Goal: Task Accomplishment & Management: Use online tool/utility

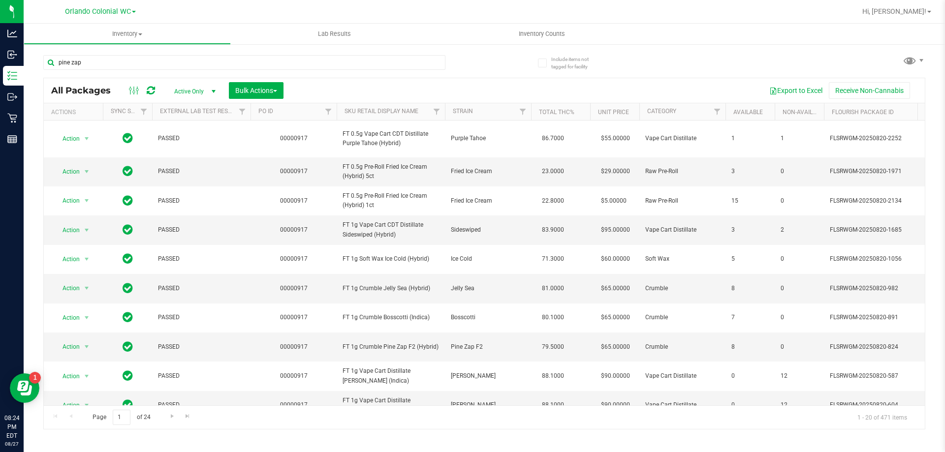
type input "pine zap"
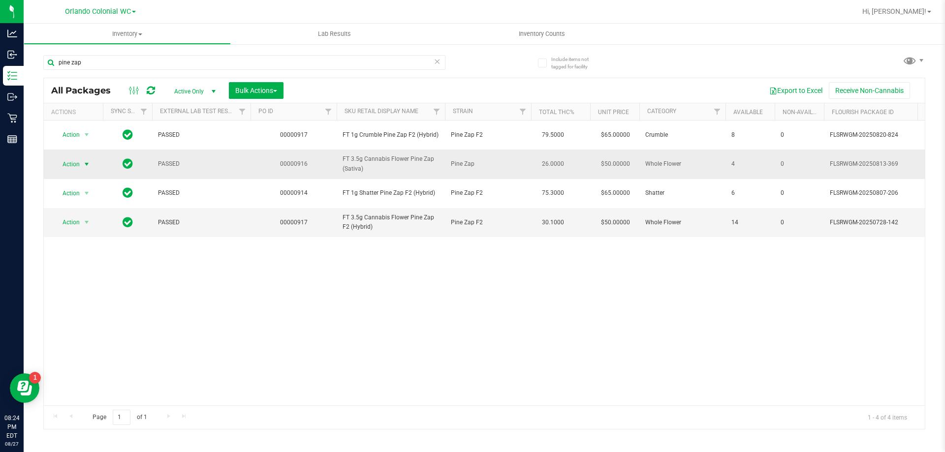
click at [88, 164] on span "select" at bounding box center [87, 164] width 8 height 8
click at [73, 283] on li "Print package label" at bounding box center [92, 283] width 76 height 15
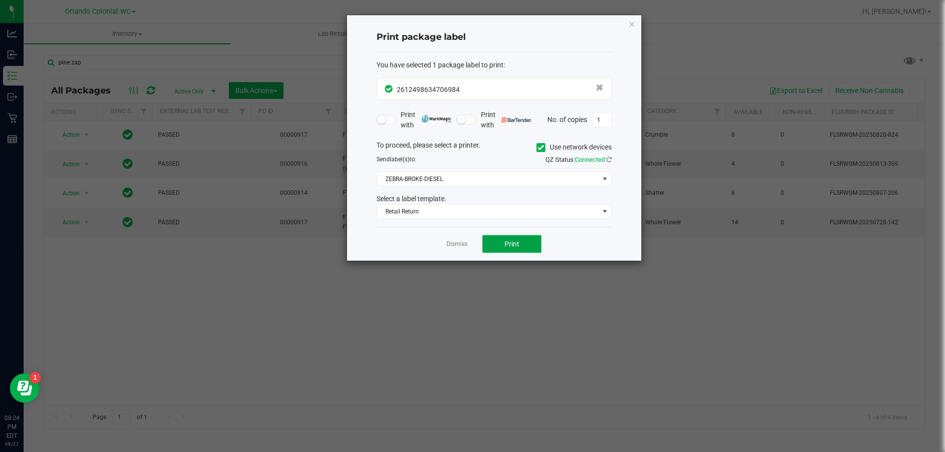
click at [524, 250] on button "Print" at bounding box center [511, 244] width 59 height 18
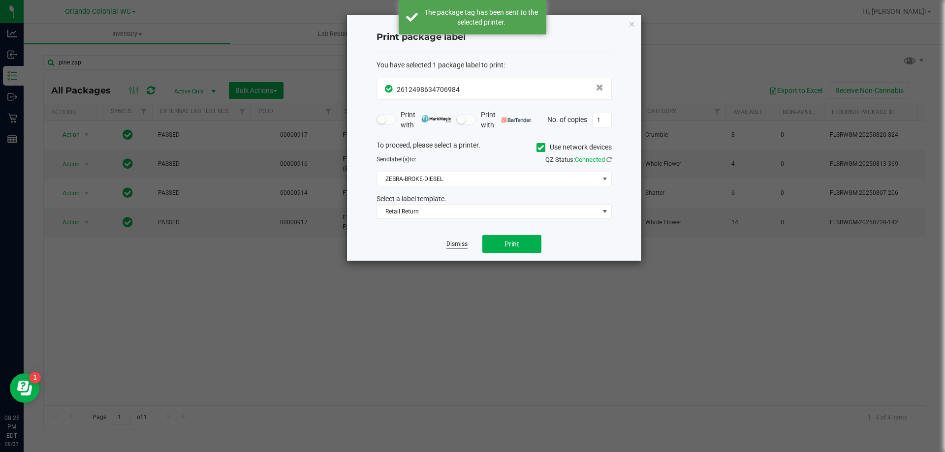
click at [455, 241] on link "Dismiss" at bounding box center [456, 244] width 21 height 8
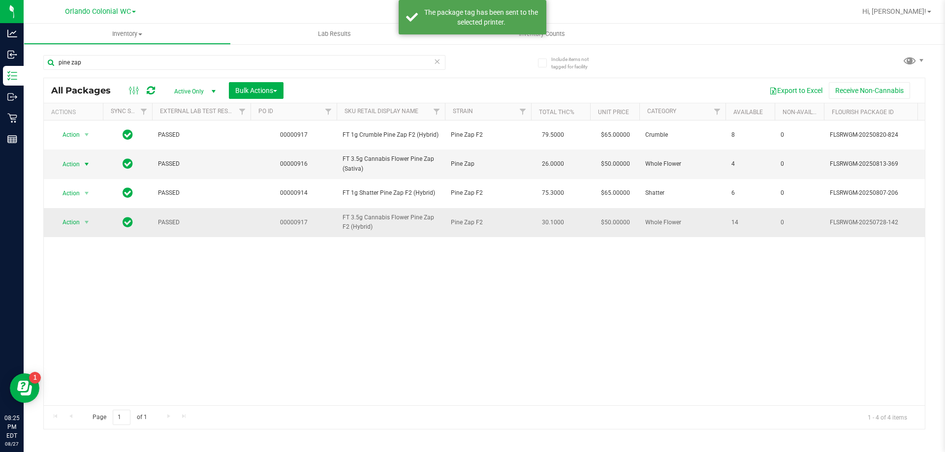
click at [72, 222] on span "Action" at bounding box center [67, 223] width 27 height 14
click at [71, 340] on li "Print package label" at bounding box center [92, 341] width 76 height 15
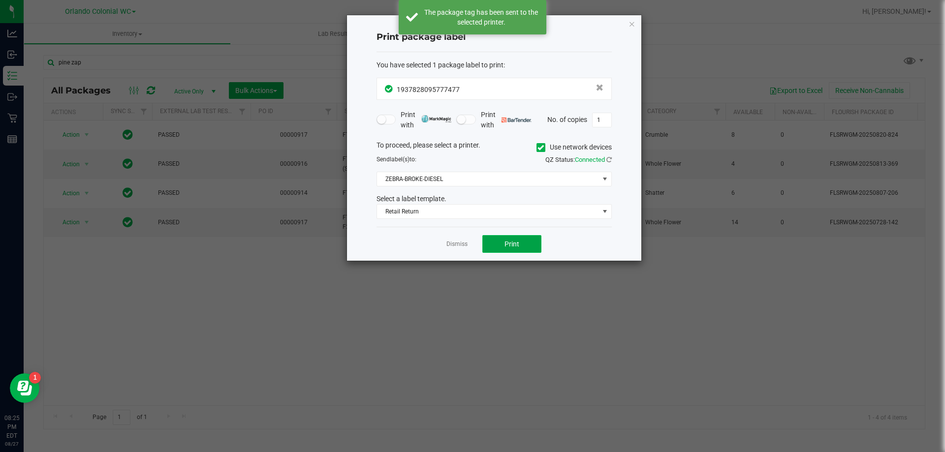
click at [512, 244] on span "Print" at bounding box center [511, 244] width 15 height 8
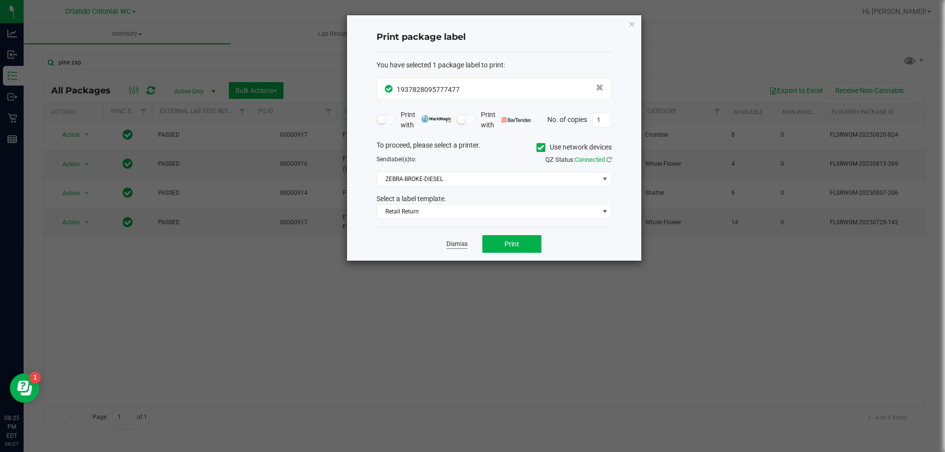
click at [450, 246] on link "Dismiss" at bounding box center [456, 244] width 21 height 8
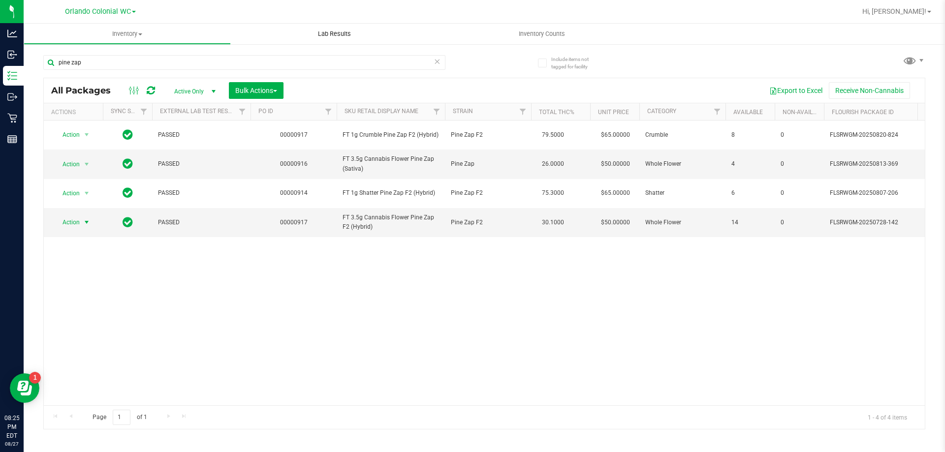
click at [270, 40] on uib-tab-heading "Lab Results" at bounding box center [334, 34] width 206 height 20
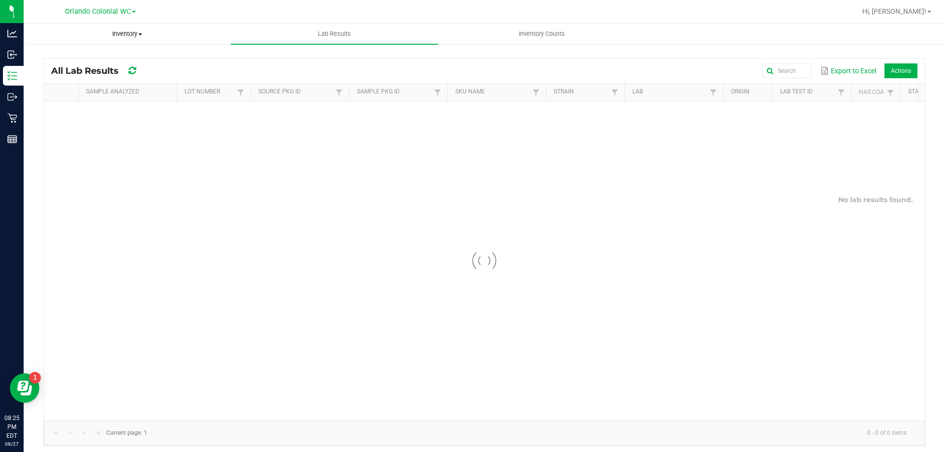
click at [94, 40] on uib-tab-heading "Inventory All packages All inventory Waste log Create inventory" at bounding box center [127, 34] width 206 height 20
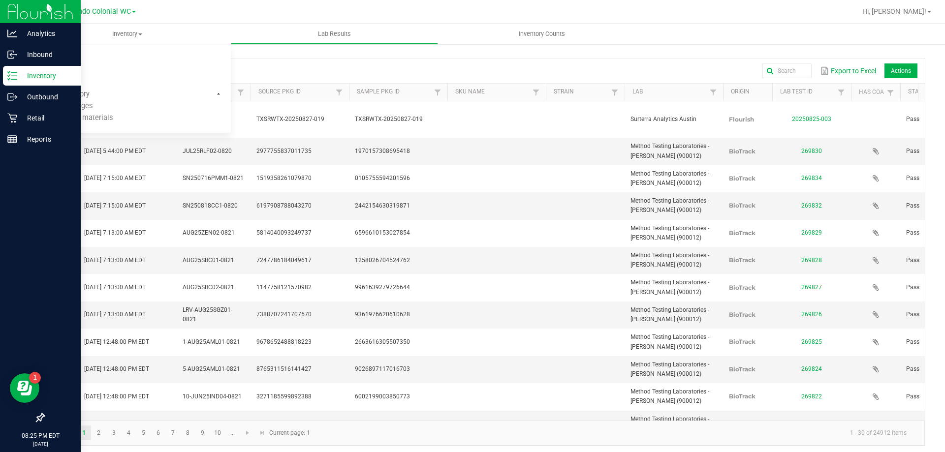
click at [9, 79] on icon at bounding box center [12, 76] width 10 height 10
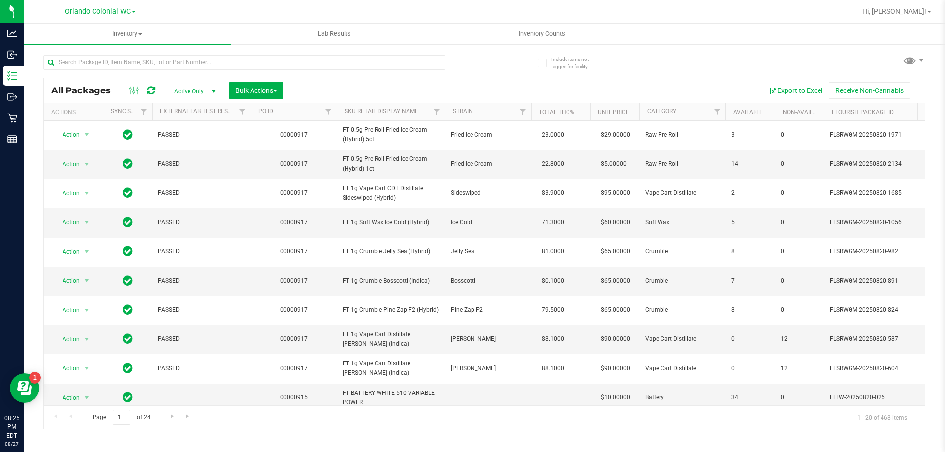
click at [103, 81] on div "All Packages Active Only Active Only Lab Samples Locked All External Internal B…" at bounding box center [484, 90] width 881 height 25
click at [106, 62] on input "text" at bounding box center [244, 62] width 402 height 15
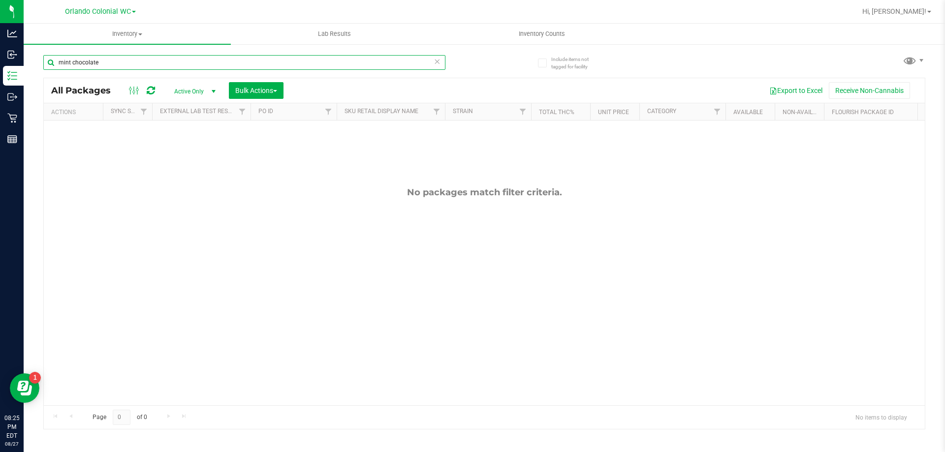
click at [376, 64] on input "mint chocolate" at bounding box center [244, 62] width 402 height 15
type input "mint"
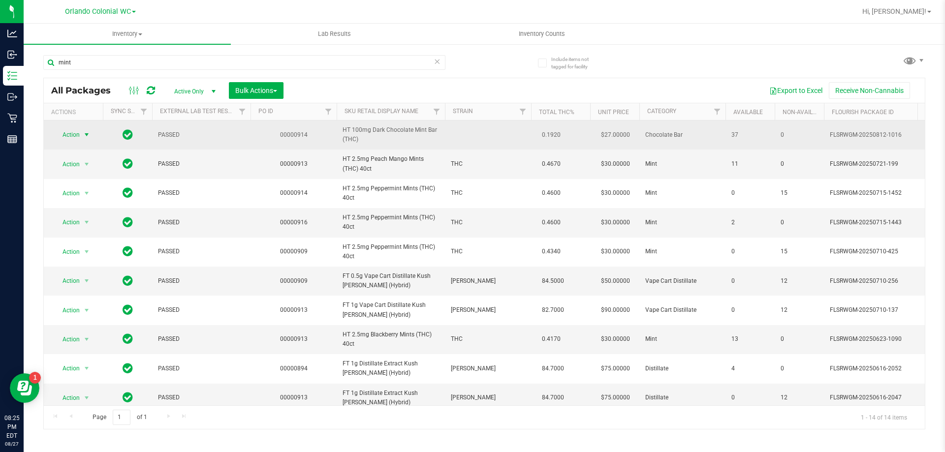
click at [68, 138] on span "Action" at bounding box center [67, 135] width 27 height 14
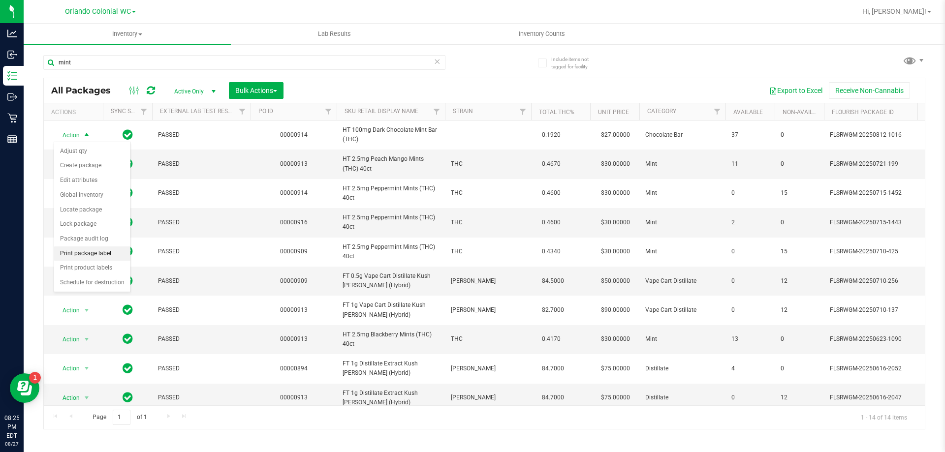
click at [104, 248] on li "Print package label" at bounding box center [92, 254] width 76 height 15
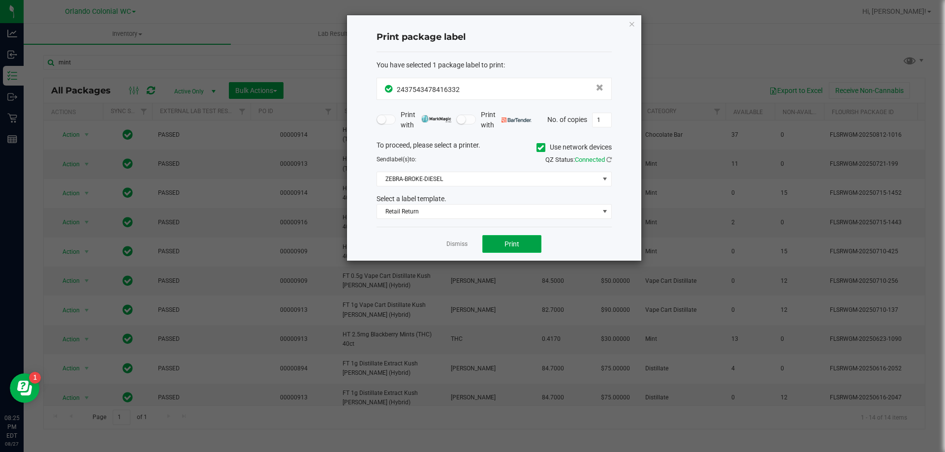
click at [514, 243] on span "Print" at bounding box center [511, 244] width 15 height 8
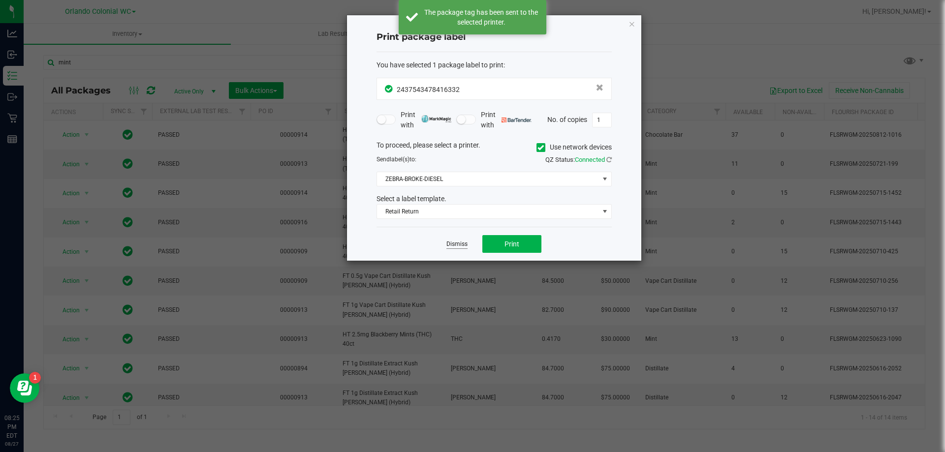
click at [450, 245] on link "Dismiss" at bounding box center [456, 244] width 21 height 8
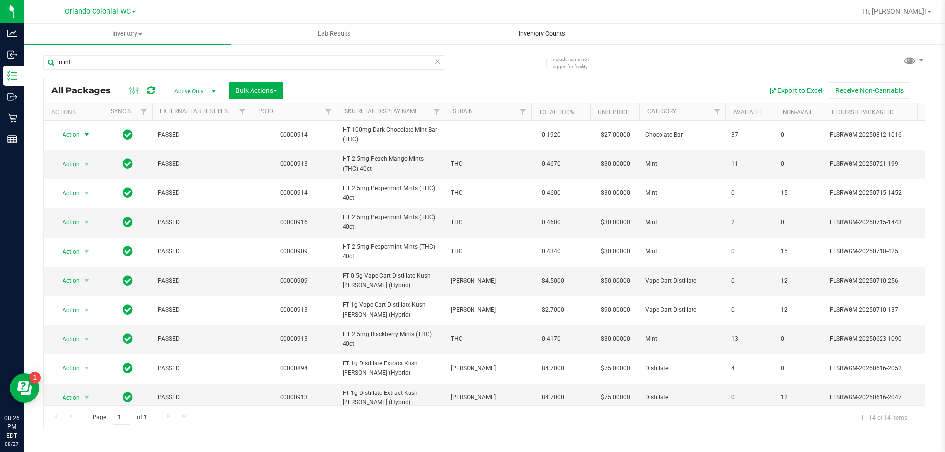
click at [544, 32] on span "Inventory Counts" at bounding box center [541, 34] width 73 height 9
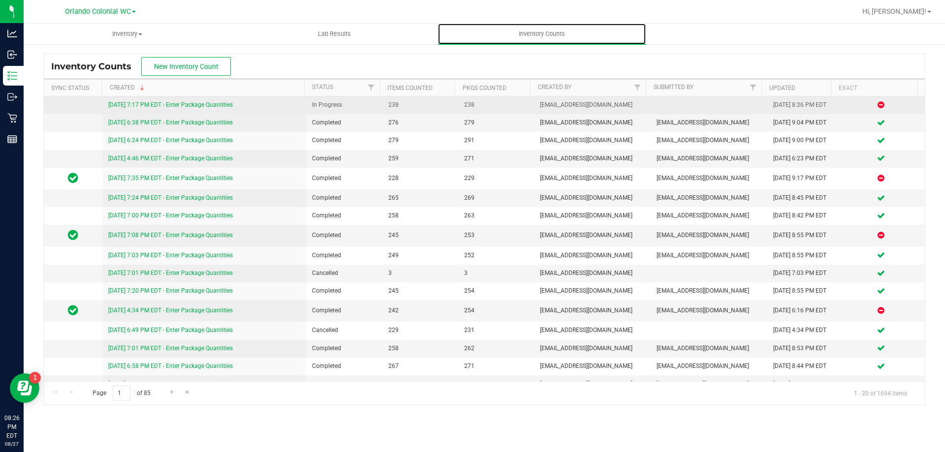
click at [147, 103] on link "[DATE] 7:17 PM EDT - Enter Package Quantities" at bounding box center [170, 104] width 125 height 7
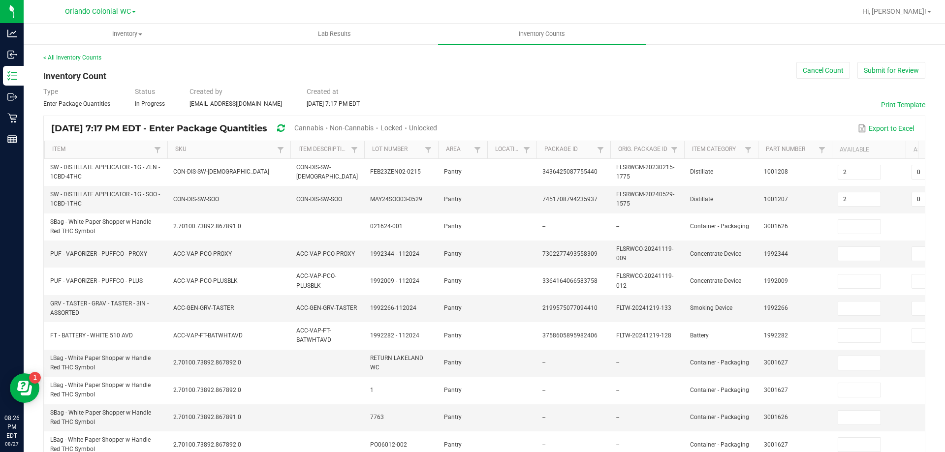
click at [328, 132] on div "Cannabis" at bounding box center [311, 129] width 35 height 18
click at [323, 128] on span "Cannabis" at bounding box center [308, 128] width 29 height 8
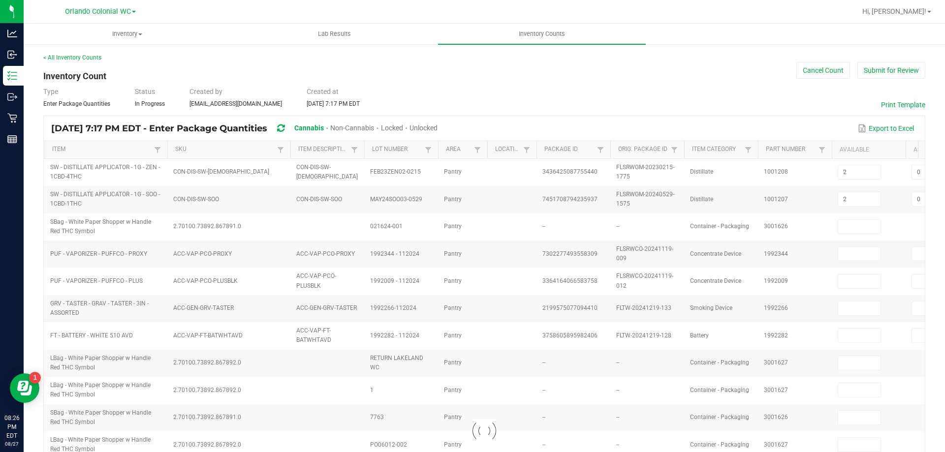
type input "5"
type input "0"
type input "6"
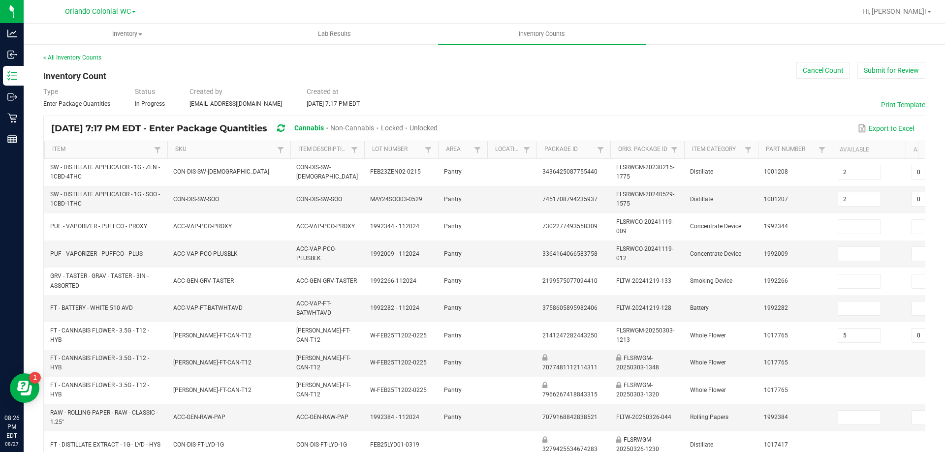
click at [437, 129] on span "Unlocked" at bounding box center [423, 128] width 28 height 8
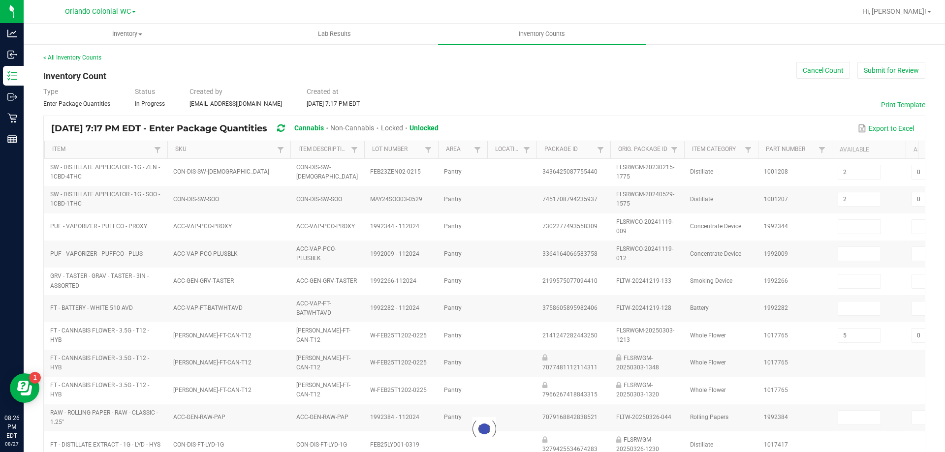
type input "9"
type input "5"
type input "0"
type input "6"
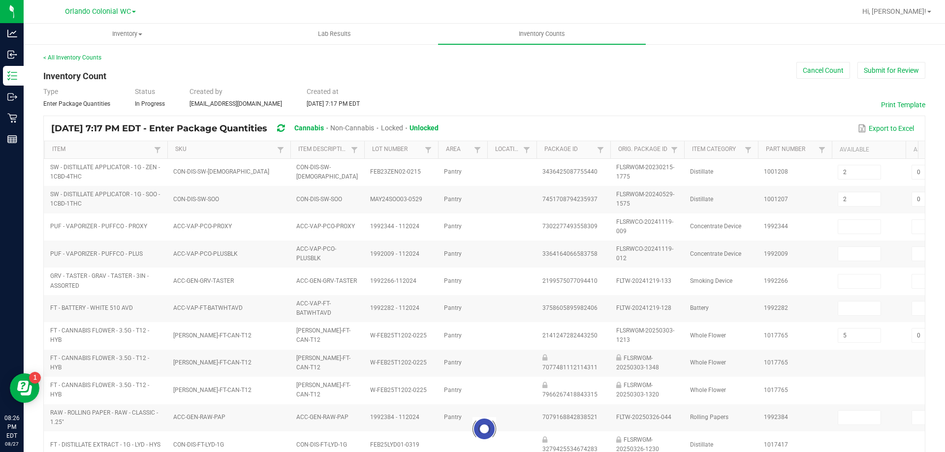
type input "0"
type input "1"
type input "0"
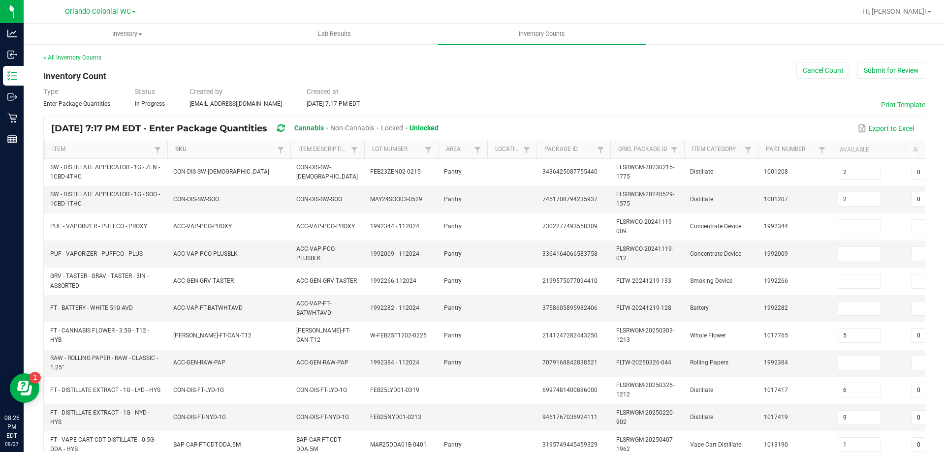
click at [211, 153] on link "SKU" at bounding box center [224, 150] width 99 height 8
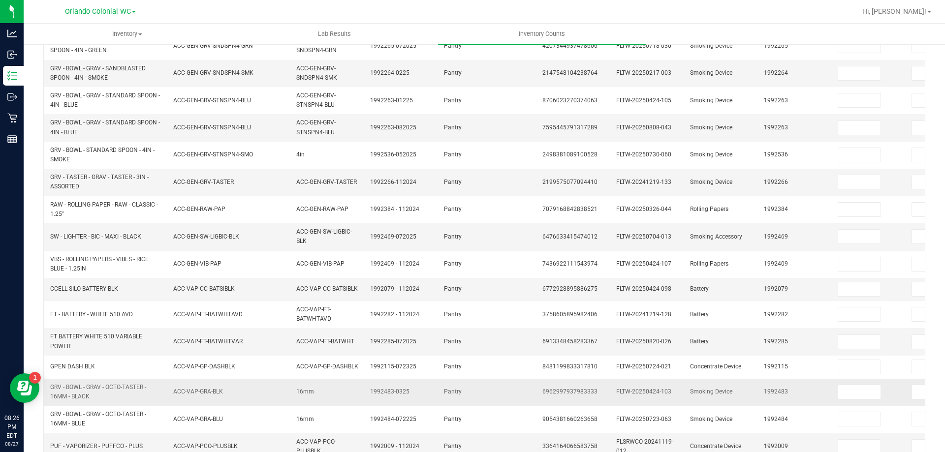
scroll to position [282, 0]
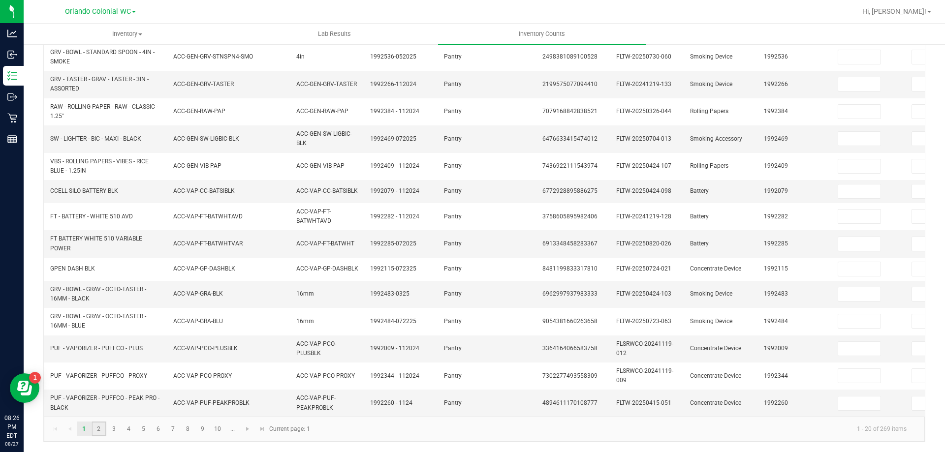
click at [99, 431] on link "2" at bounding box center [99, 429] width 14 height 15
type input "11"
type input "0"
type input "12"
type input "4"
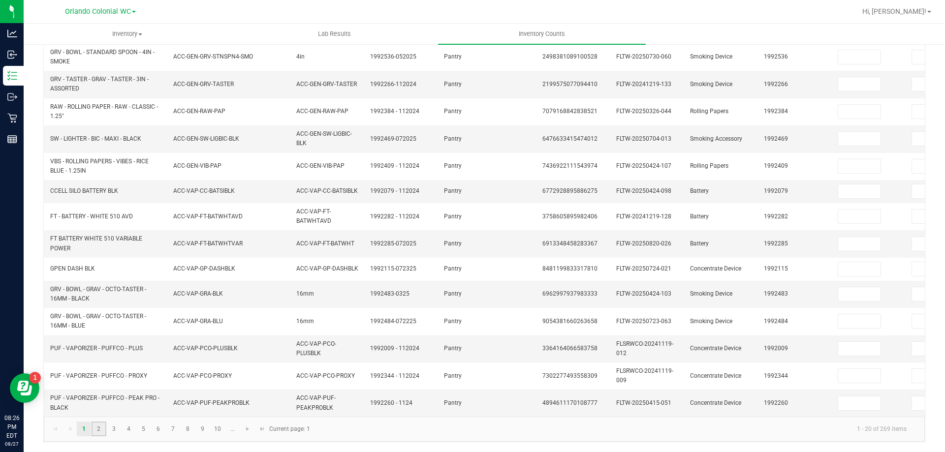
type input "0"
type input "1"
type input "0"
type input "9"
type input "0"
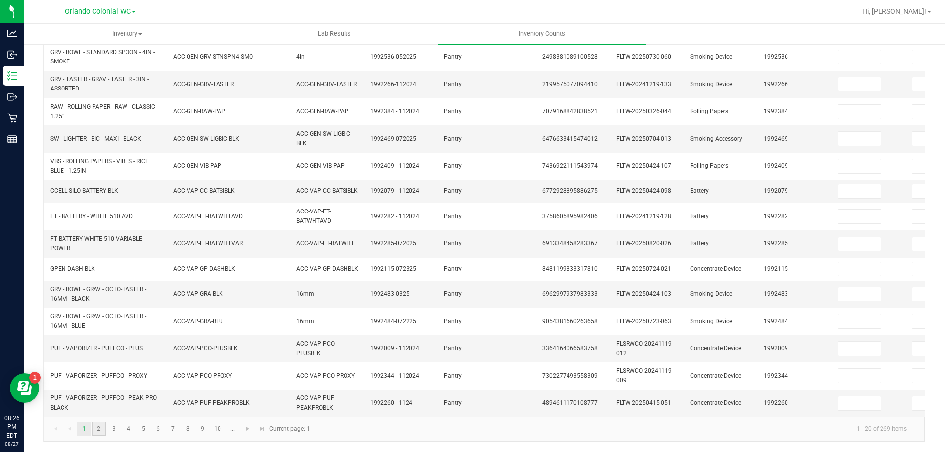
type input "12"
type input "0"
type input "5"
type input "6"
type input "0"
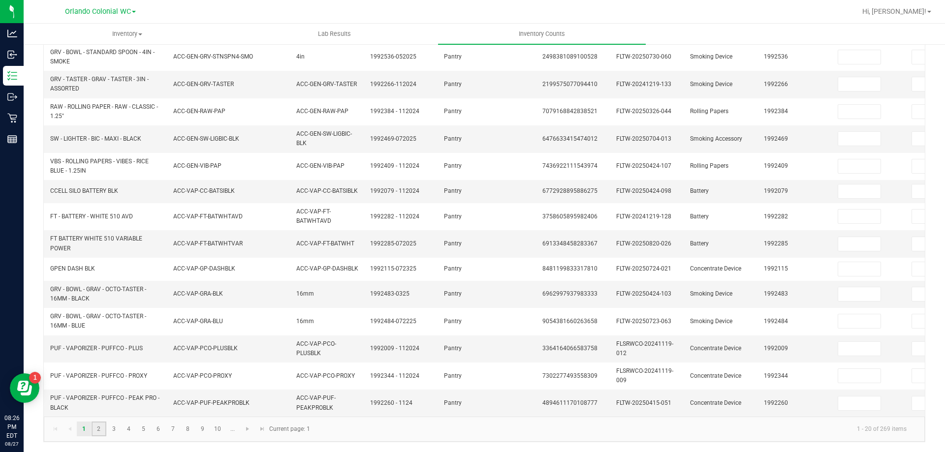
type input "3"
type input "0"
type input "5"
type input "0"
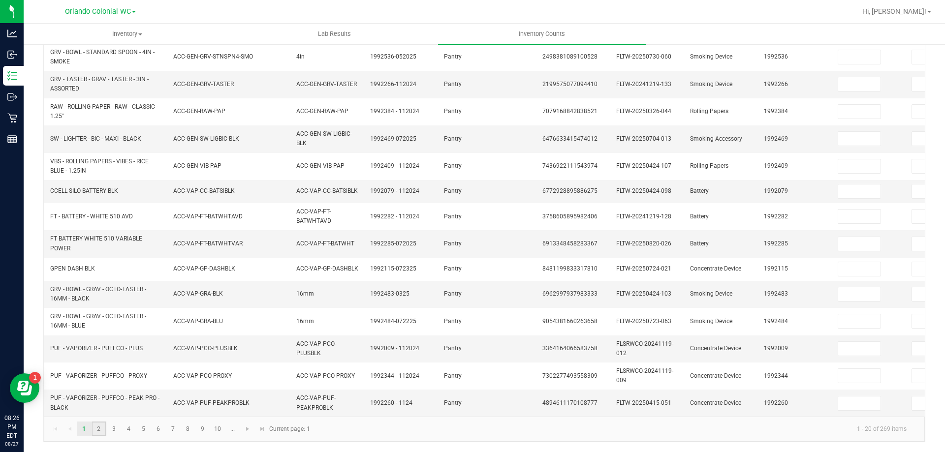
type input "0"
type input "3"
type input "0"
type input "5"
type input "0"
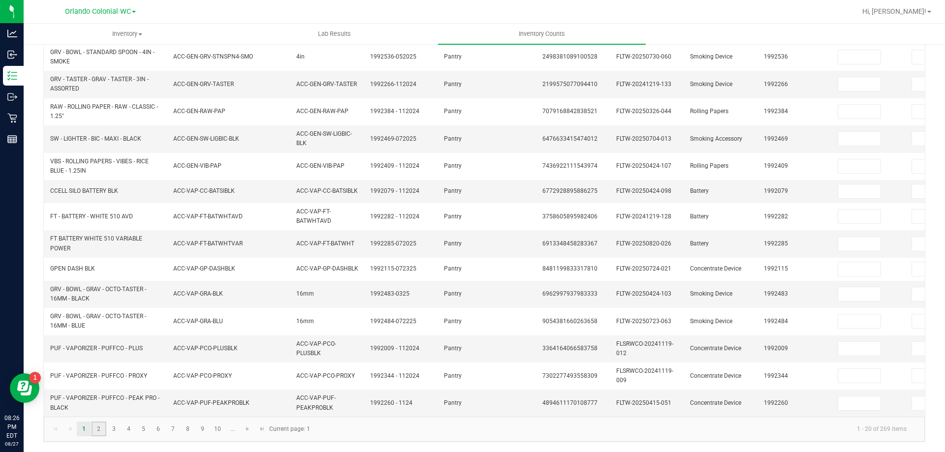
type input "2"
type input "0"
type input "12"
type input "0"
type input "3"
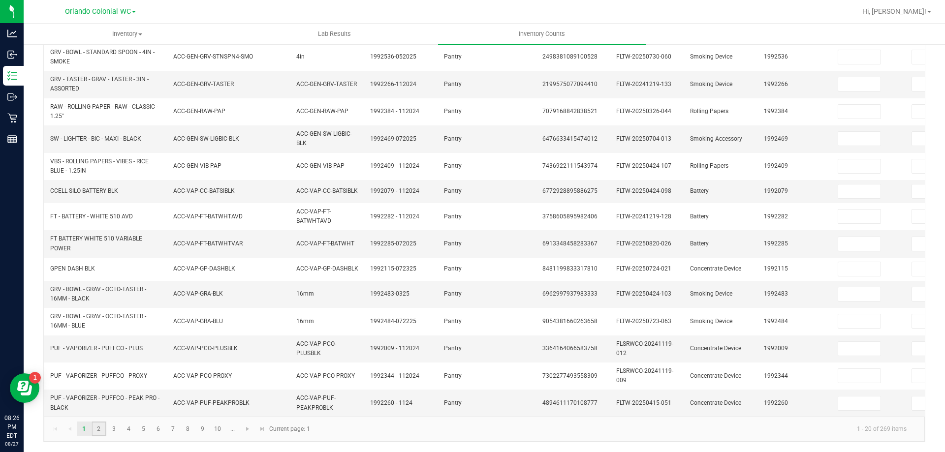
type input "0"
type input "7"
type input "0"
type input "7"
type input "0"
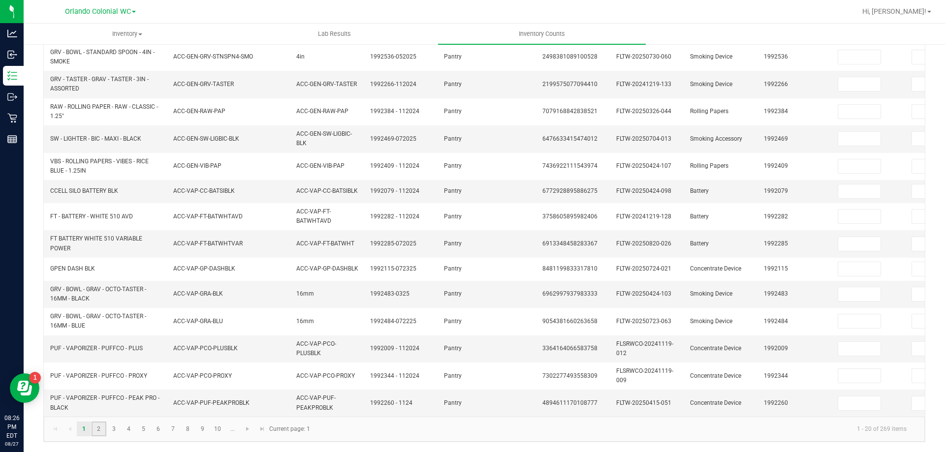
type input "3"
type input "0"
type input "6"
type input "0"
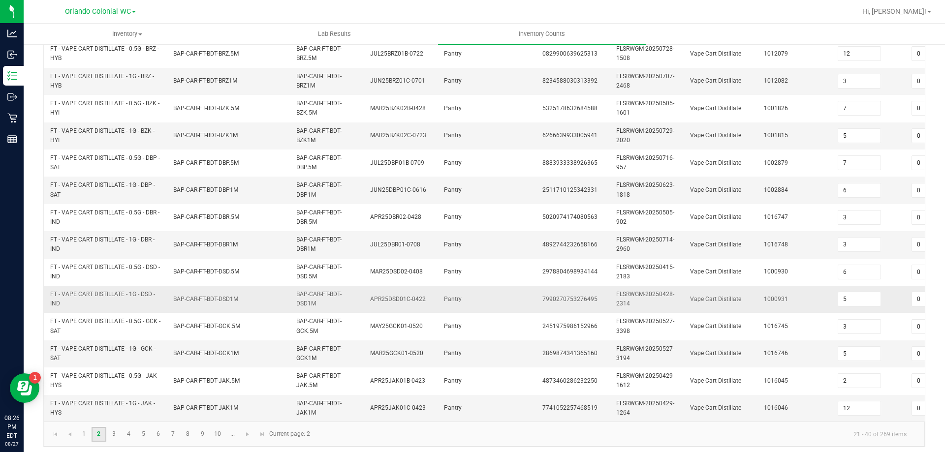
scroll to position [0, 0]
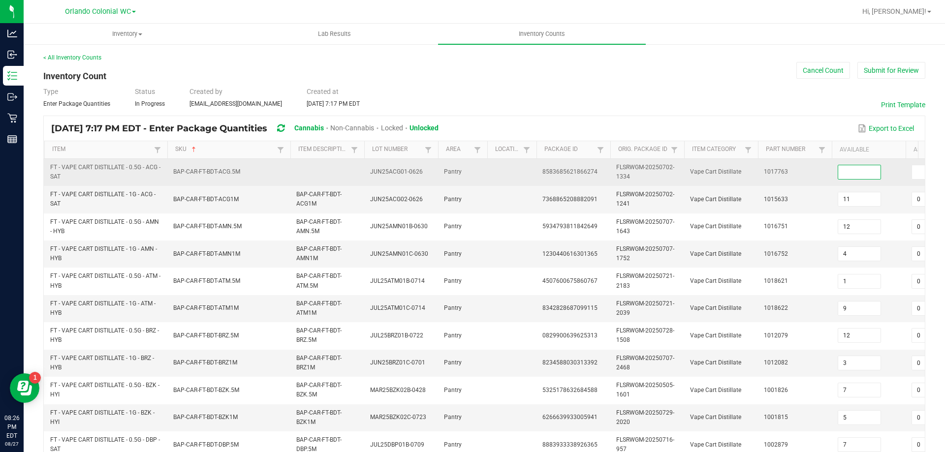
click at [848, 173] on input at bounding box center [859, 172] width 42 height 14
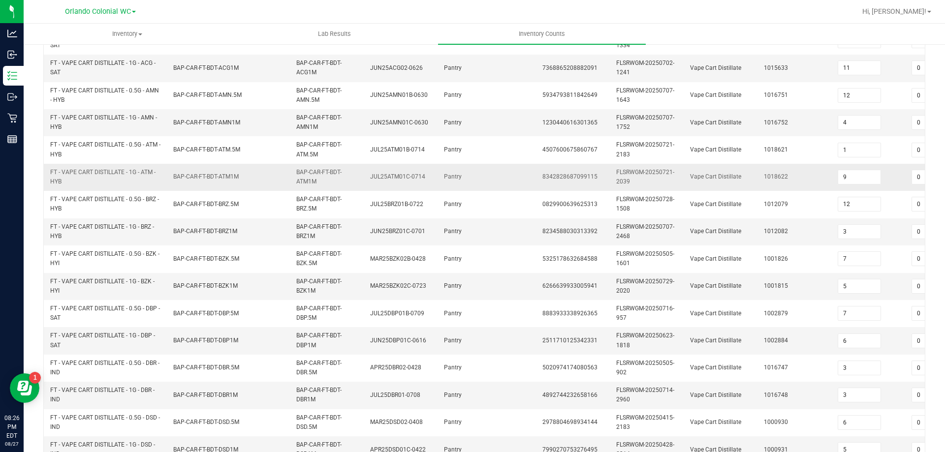
scroll to position [294, 0]
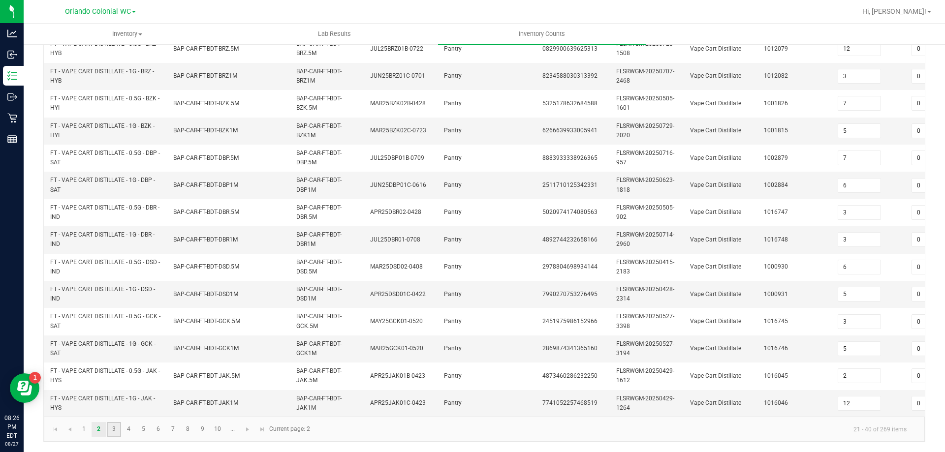
click at [111, 431] on link "3" at bounding box center [114, 429] width 14 height 15
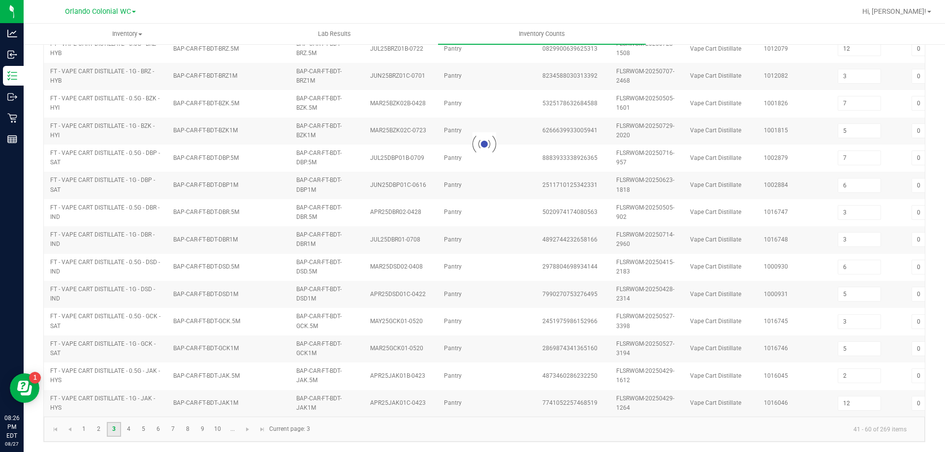
type input "8"
type input "0"
type input "12"
type input "4"
type input "11"
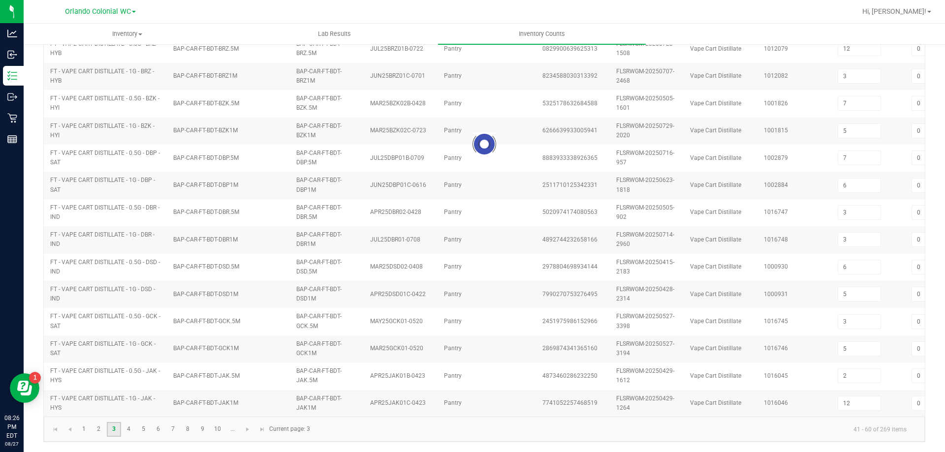
type input "6"
type input "7"
type input "6"
type input "11"
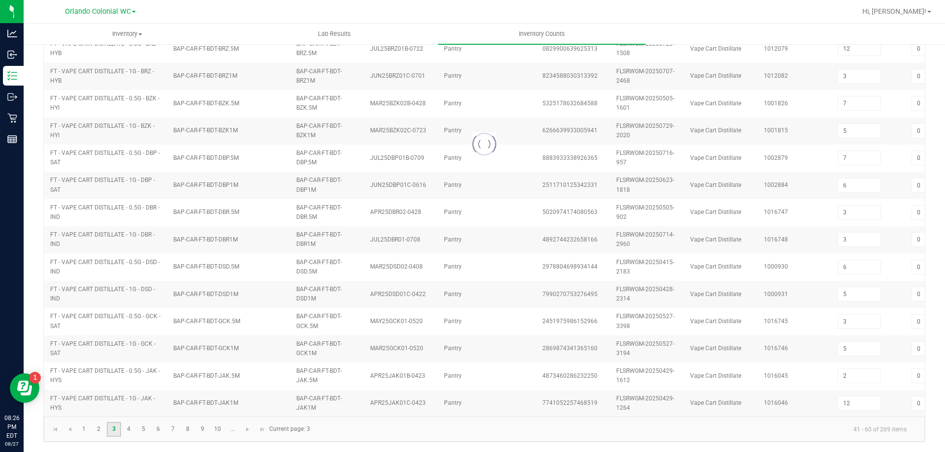
type input "12"
type input "10"
type input "12"
type input "2"
type input "10"
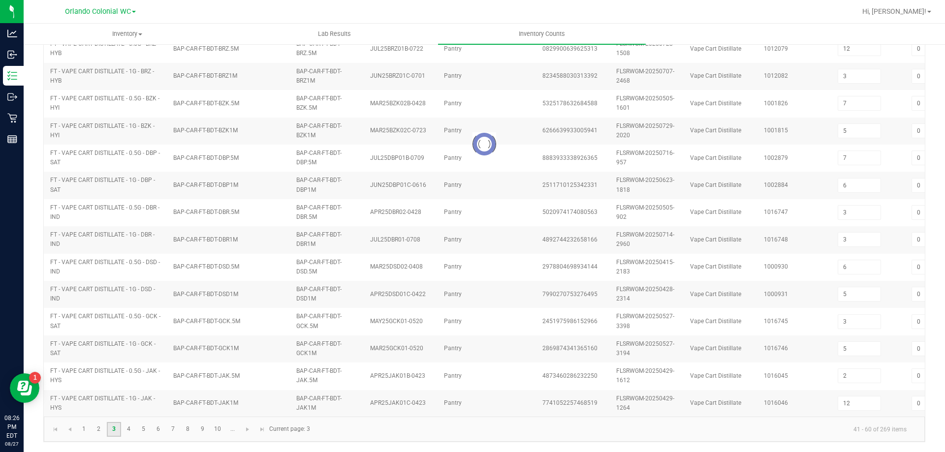
type input "4"
type input "1"
type input "2"
type input "5"
type input "2"
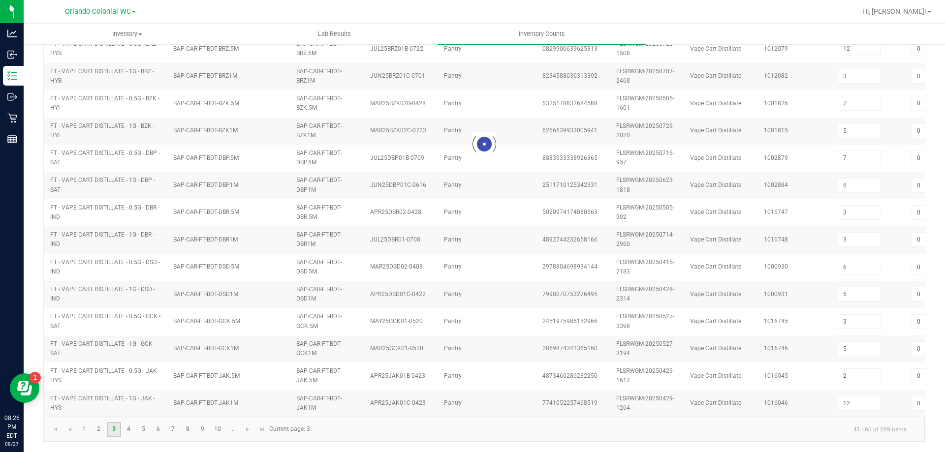
type input "12"
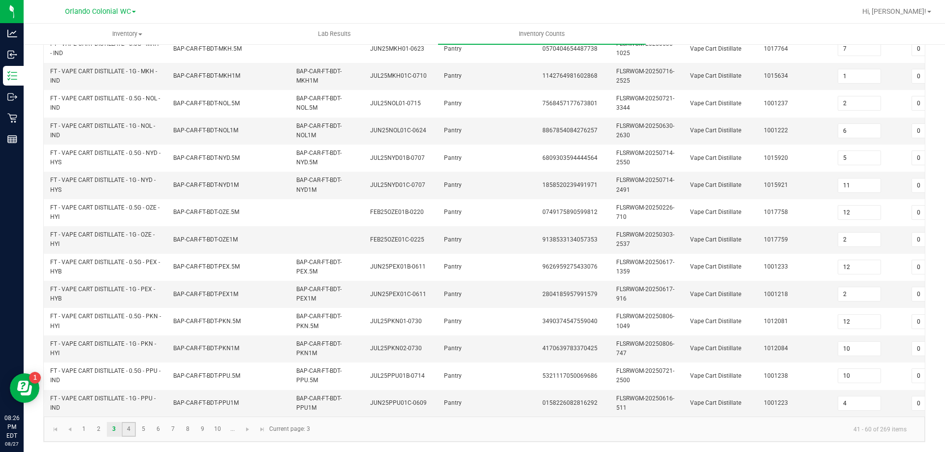
click at [133, 430] on link "4" at bounding box center [129, 429] width 14 height 15
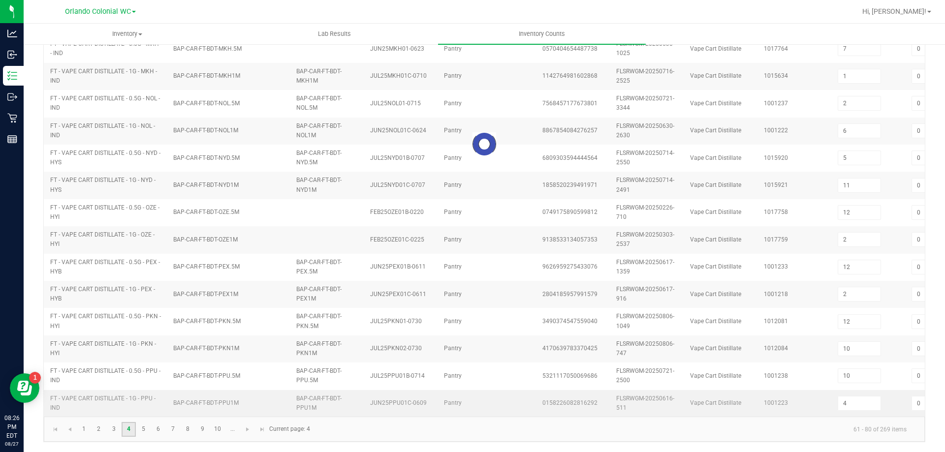
type input "6"
type input "8"
type input "9"
type input "2"
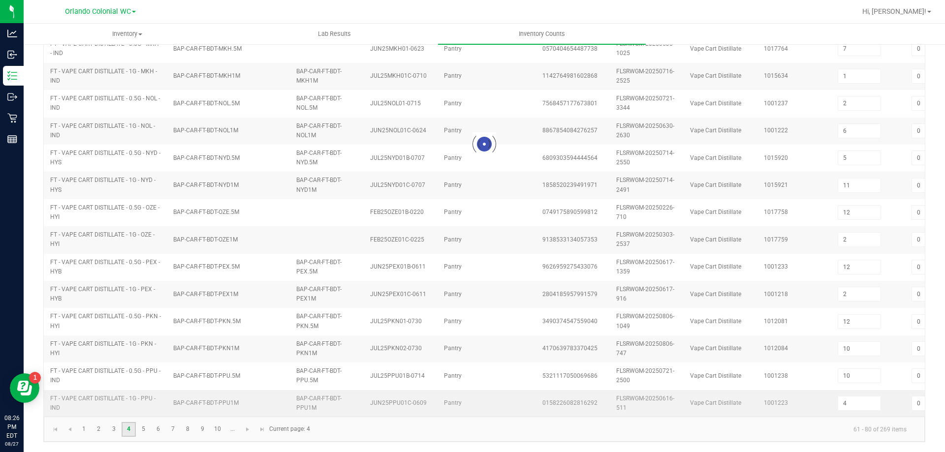
type input "5"
type input "2"
type input "5"
type input "9"
type input "6"
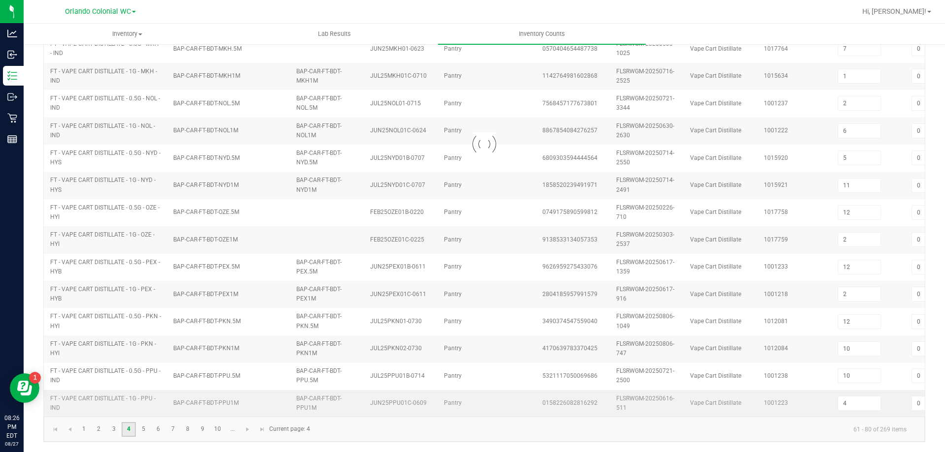
type input "4"
type input "8"
type input "3"
type input "7"
type input "4"
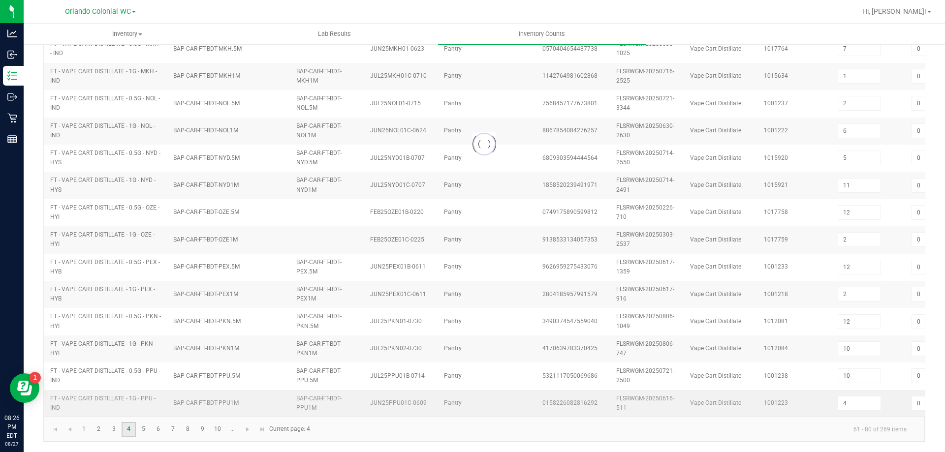
type input "7"
type input "2"
type input "10"
type input "3"
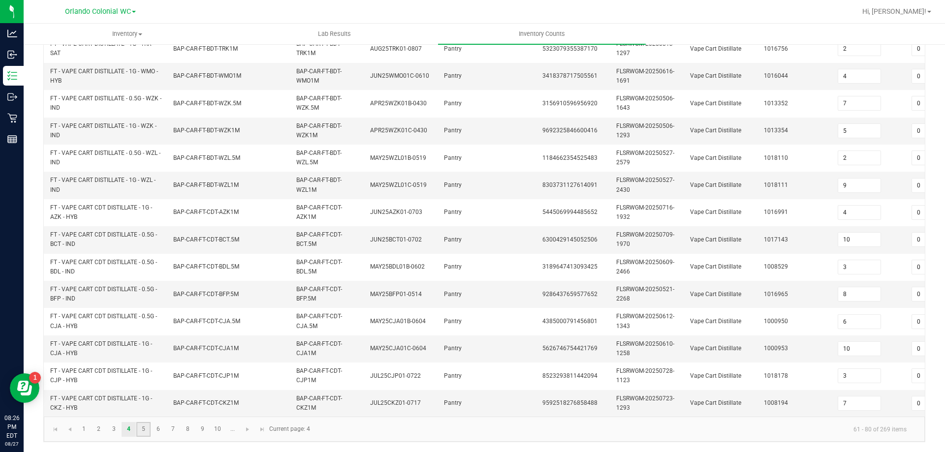
click at [138, 431] on link "5" at bounding box center [143, 429] width 14 height 15
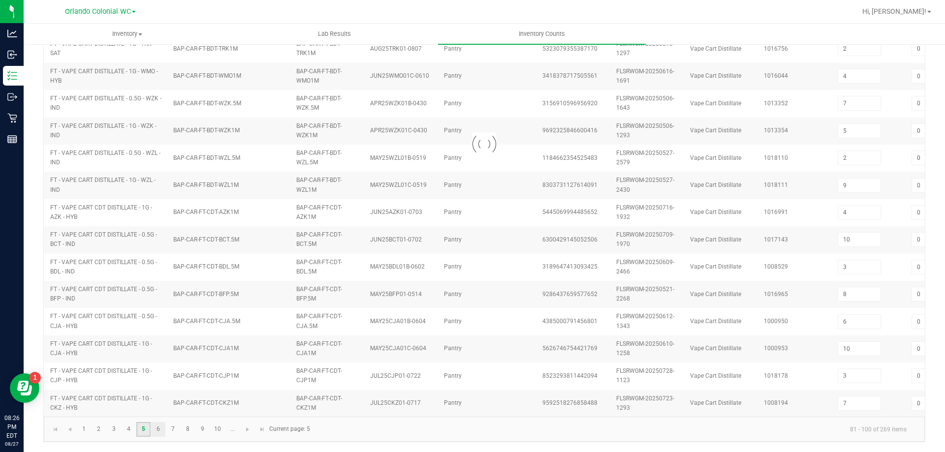
type input "7"
type input "10"
type input "1"
type input "10"
type input "12"
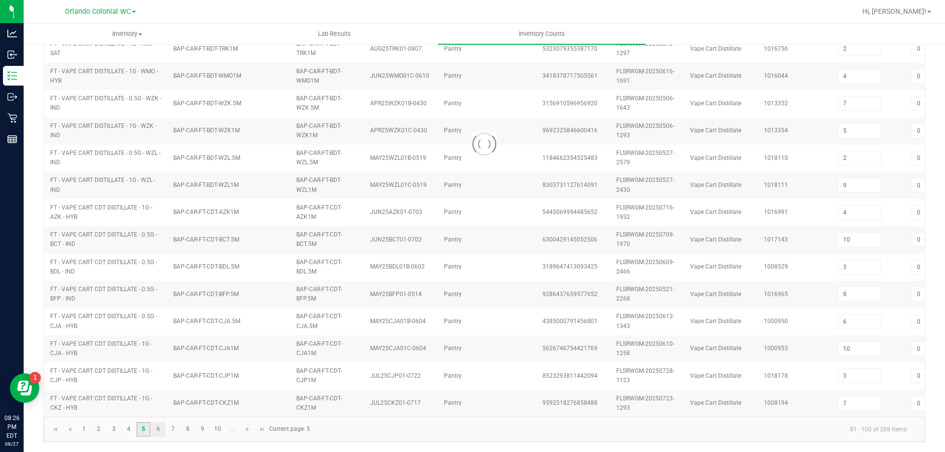
type input "3"
type input "12"
type input "2"
type input "1"
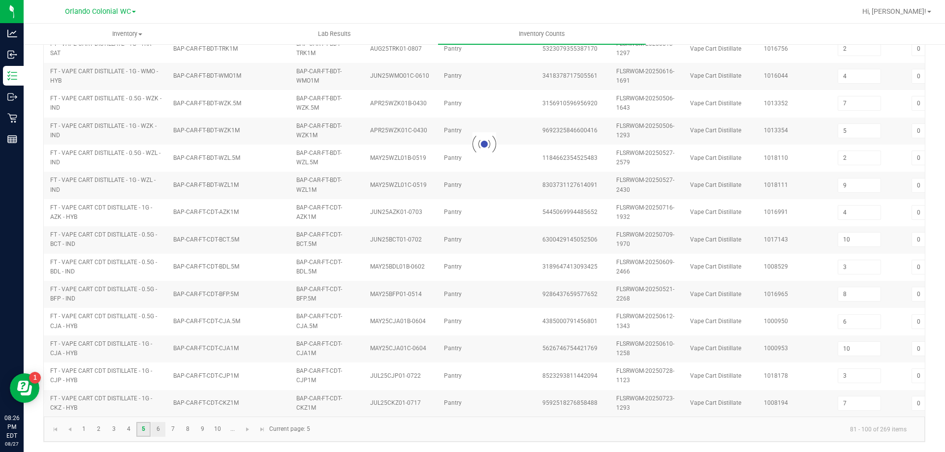
type input "5"
type input "10"
type input "5"
type input "9"
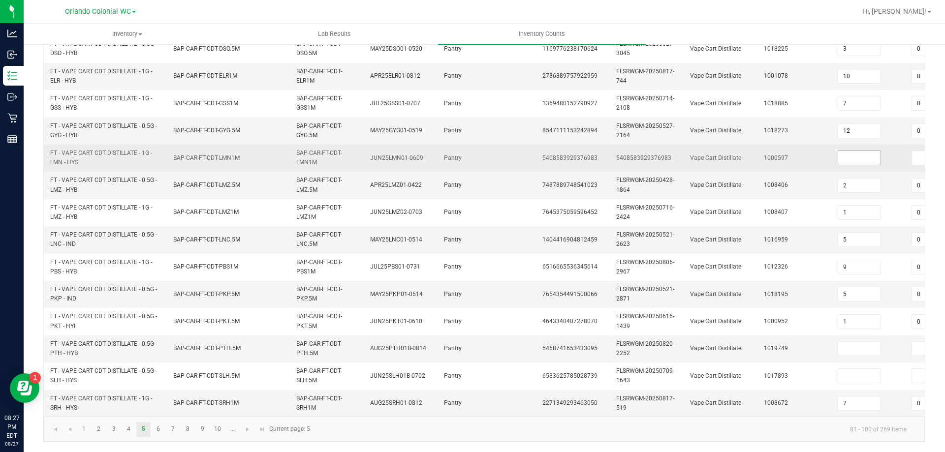
click at [869, 157] on span at bounding box center [859, 158] width 43 height 15
click at [869, 156] on input at bounding box center [859, 158] width 42 height 14
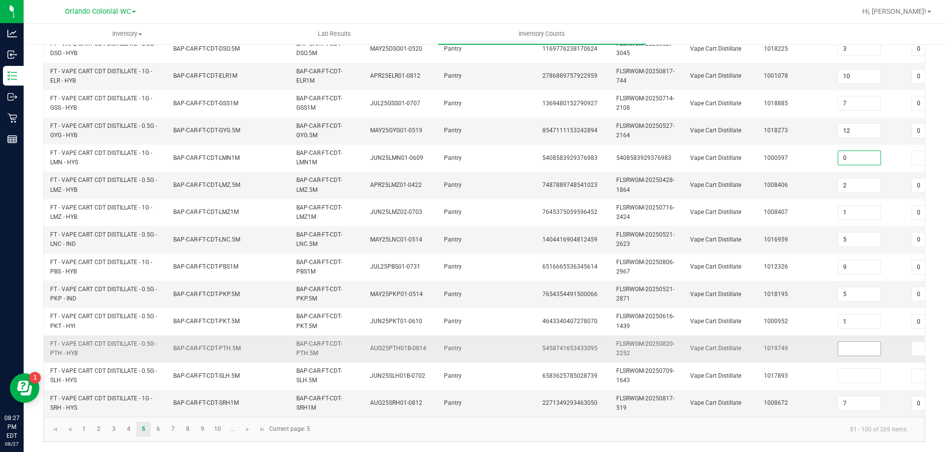
type input "0"
click at [854, 342] on input at bounding box center [859, 349] width 42 height 14
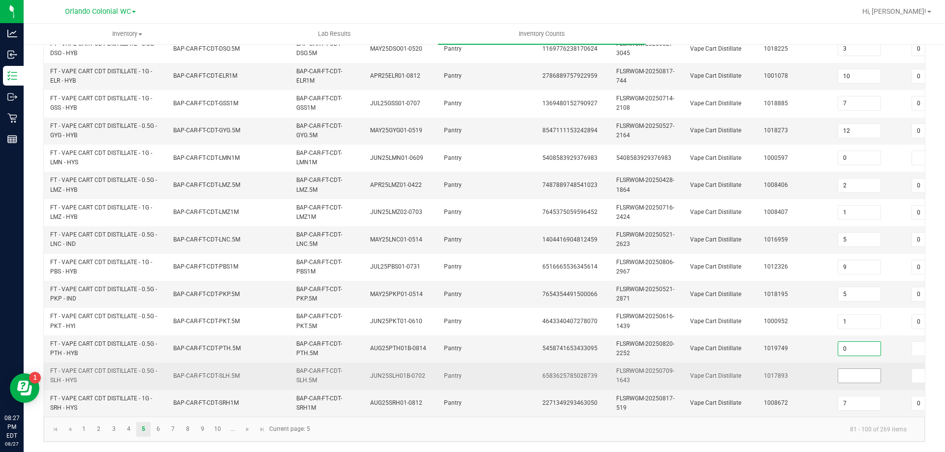
type input "0"
click at [855, 375] on input at bounding box center [859, 376] width 42 height 14
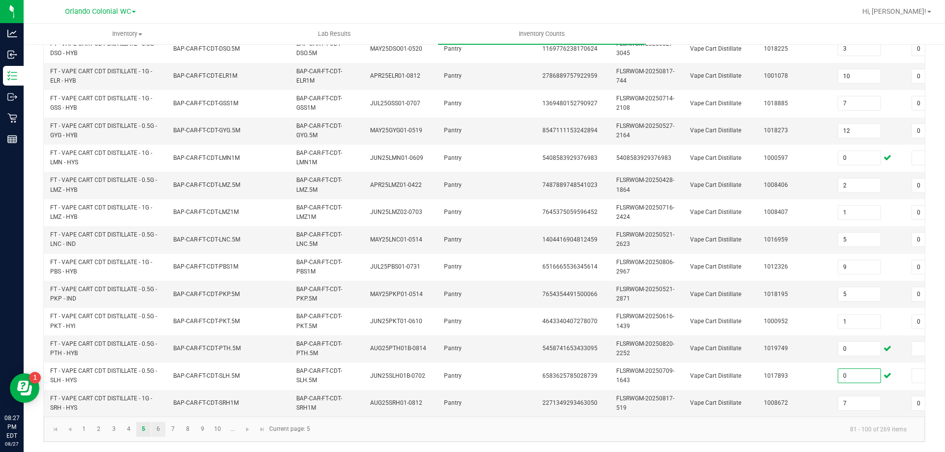
type input "0"
click at [157, 429] on link "6" at bounding box center [158, 429] width 14 height 15
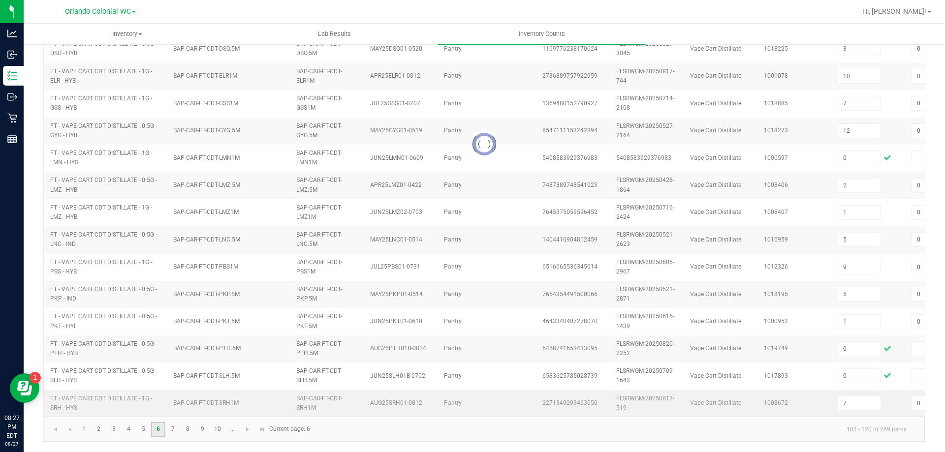
type input "2"
type input "8"
type input "3"
type input "5"
type input "4"
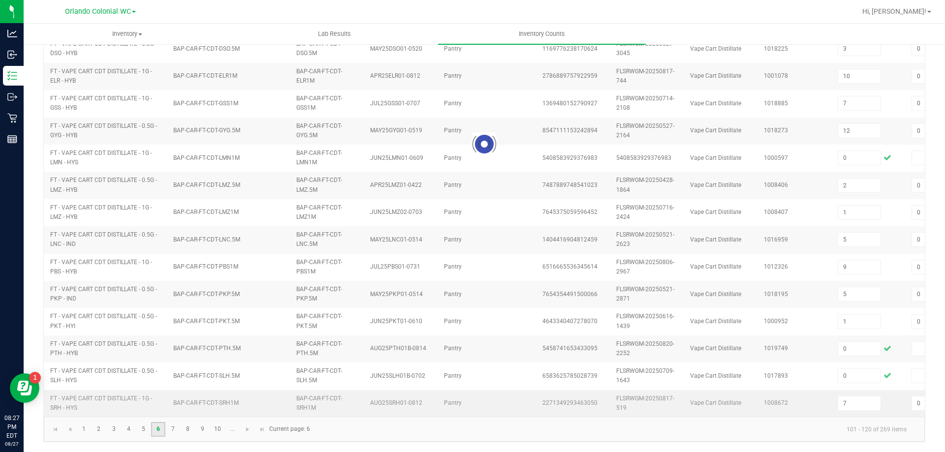
type input "15"
type input "2"
type input "7"
type input "5"
type input "8"
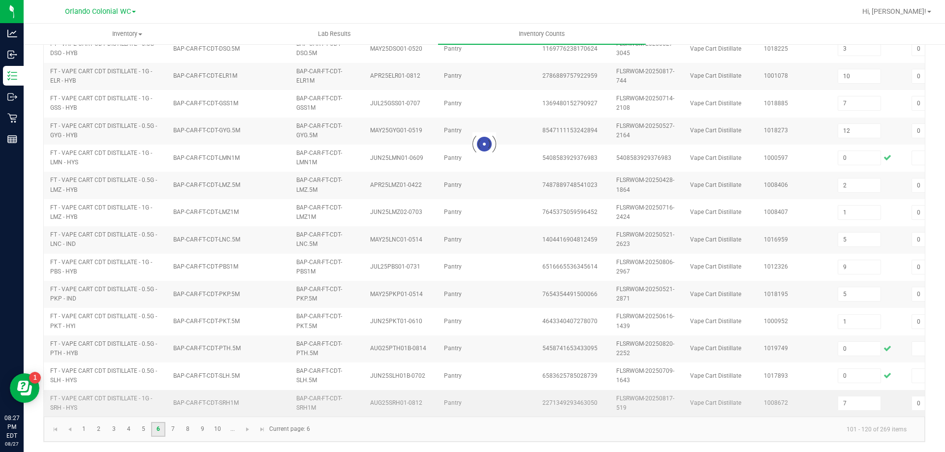
type input "0"
type input "17"
type input "7"
type input "8"
type input "0"
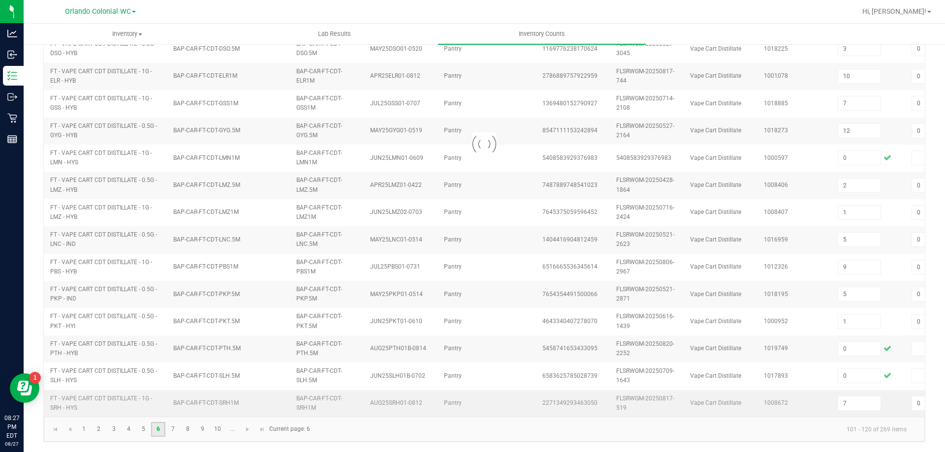
type input "3"
type input "5"
type input "13"
type input "11"
type input "0"
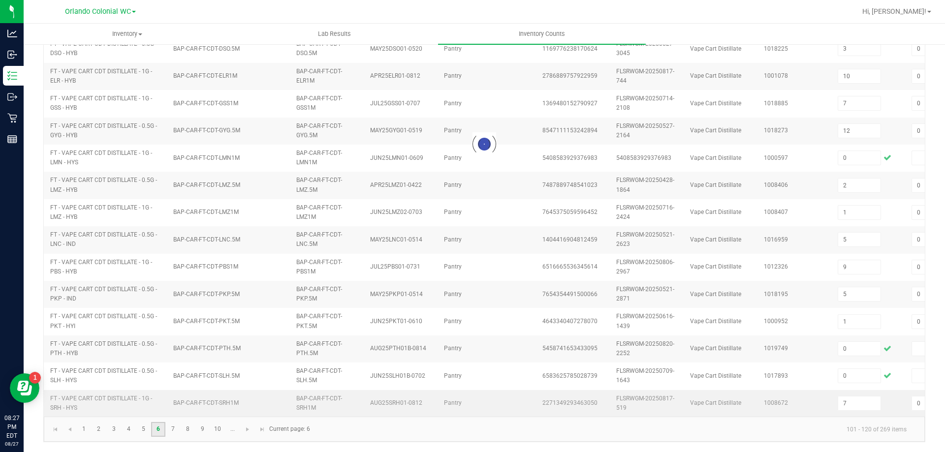
type input "10"
type input "19"
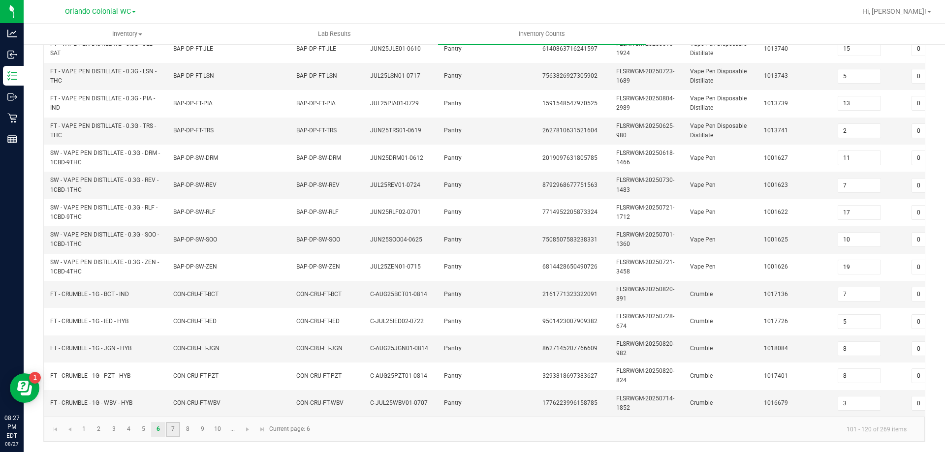
click at [179, 429] on link "7" at bounding box center [173, 429] width 14 height 15
type input "12"
type input "4"
type input "10"
type input "4"
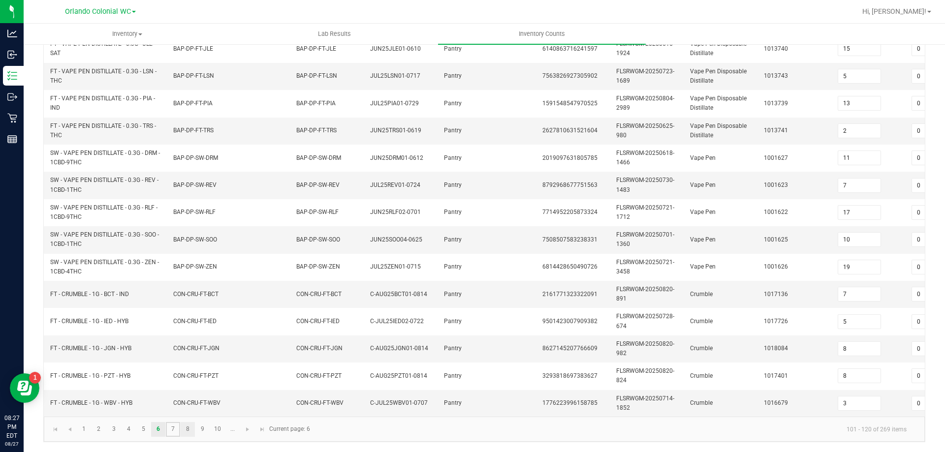
type input "4"
type input "6"
type input "1"
type input "7"
type input "2"
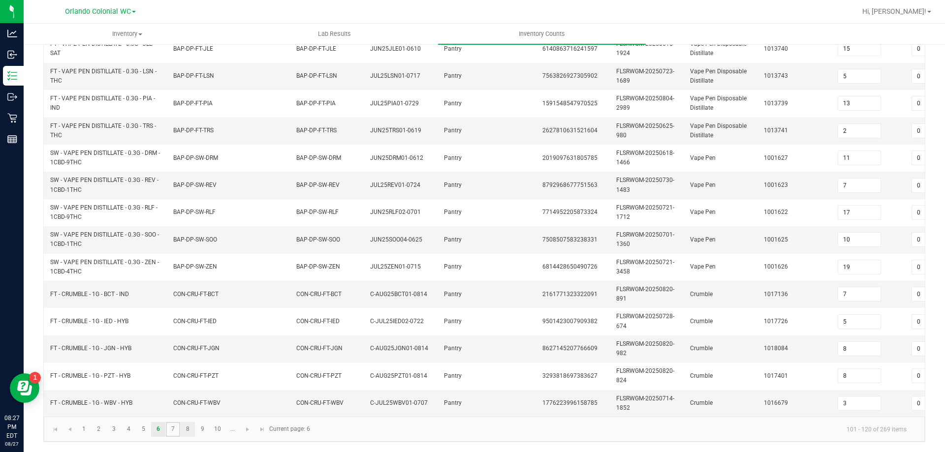
type input "2"
type input "11"
type input "1"
type input "3"
type input "5"
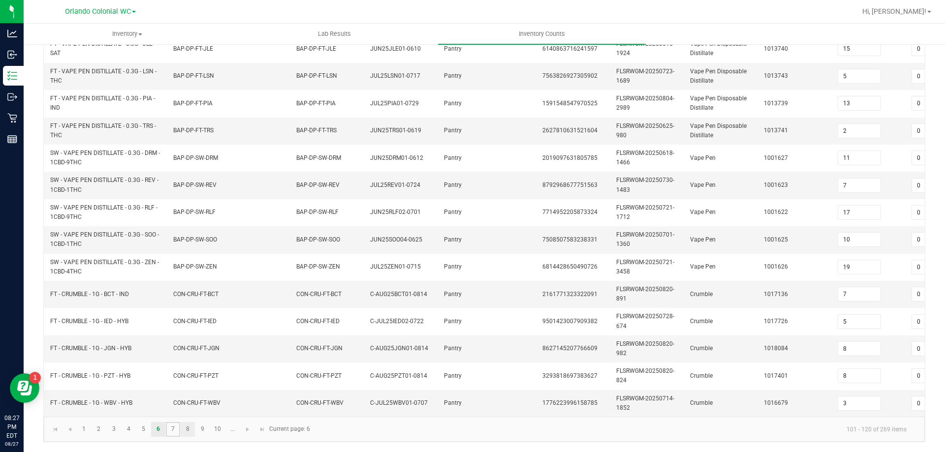
type input "9"
type input "3"
type input "2"
type input "5"
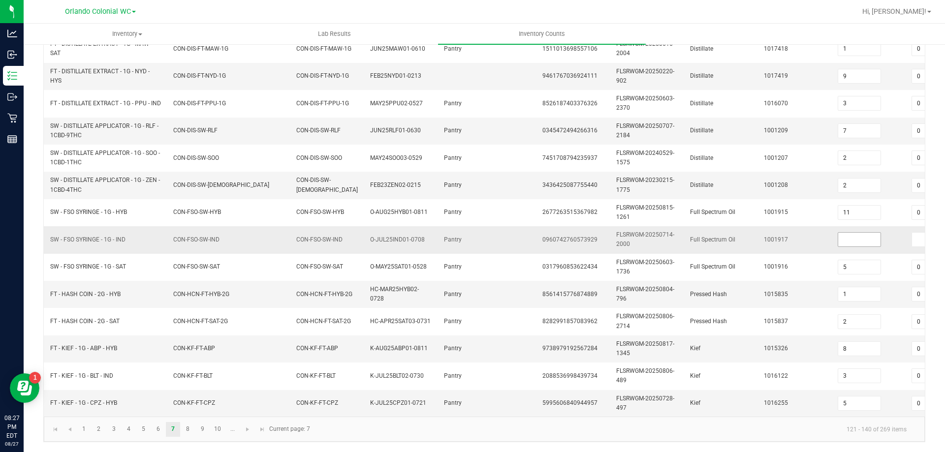
click at [862, 235] on input at bounding box center [859, 240] width 42 height 14
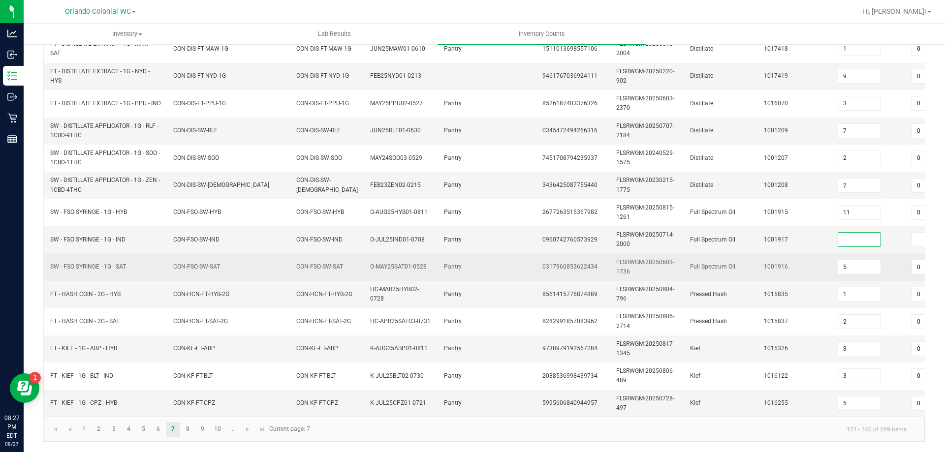
type input "0"
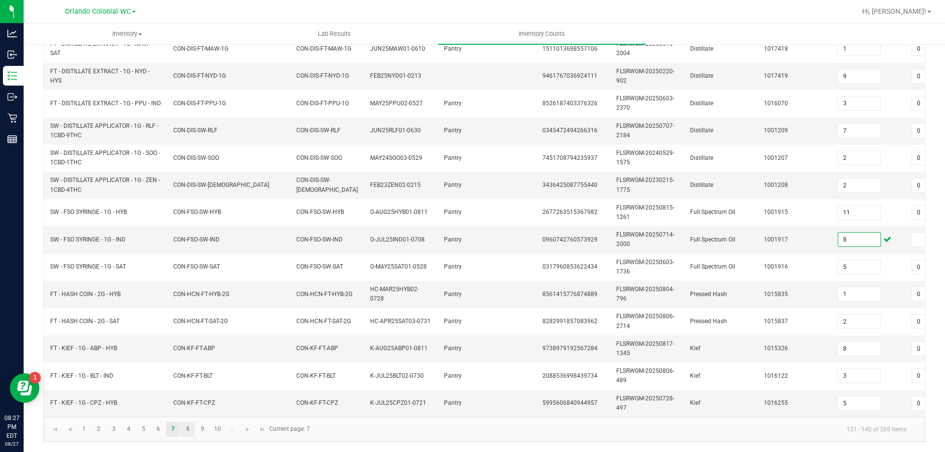
type input "8"
click at [188, 427] on link "8" at bounding box center [188, 429] width 14 height 15
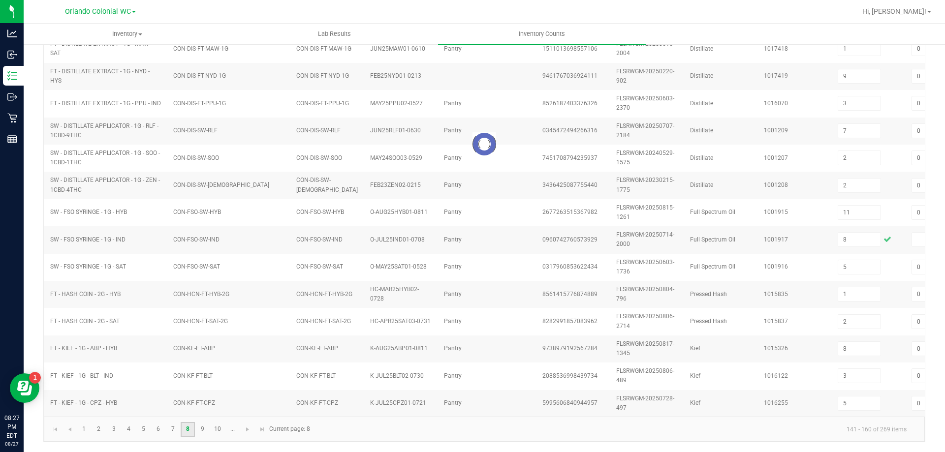
type input "1"
type input "6"
type input "2"
type input "6"
type input "2"
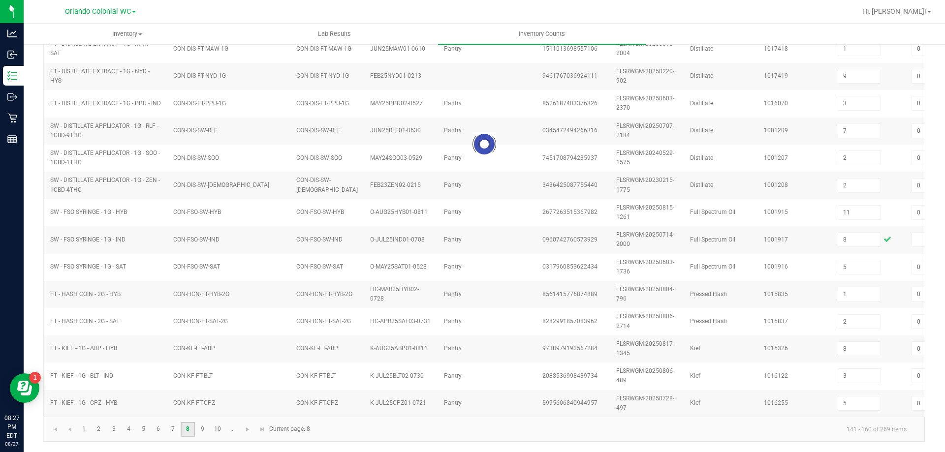
type input "7"
type input "2"
type input "1"
type input "2"
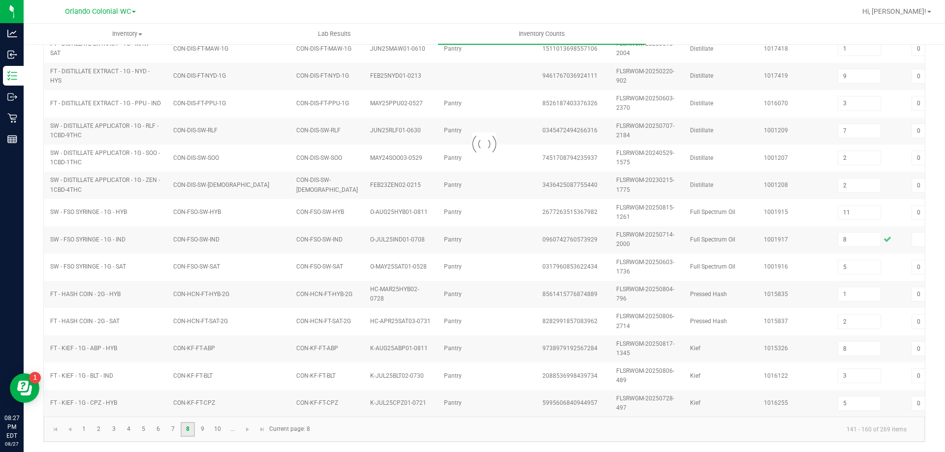
type input "7"
type input "1"
type input "3"
type input "5"
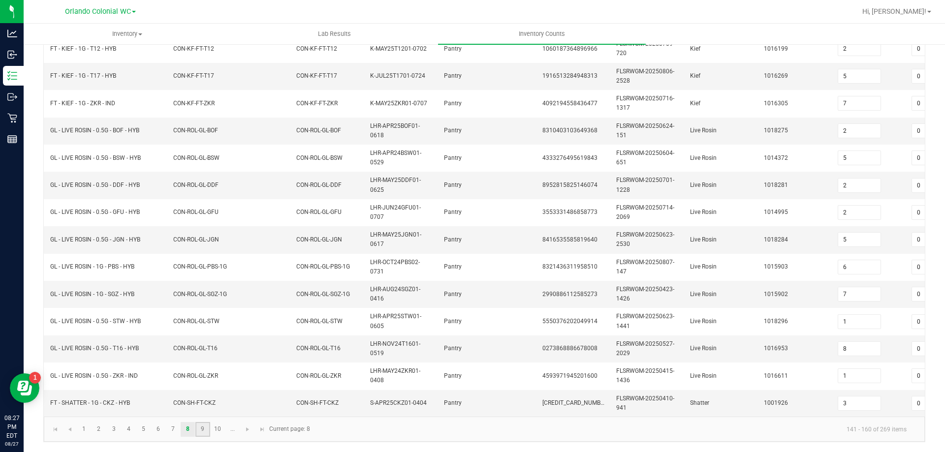
click at [199, 424] on link "9" at bounding box center [202, 429] width 14 height 15
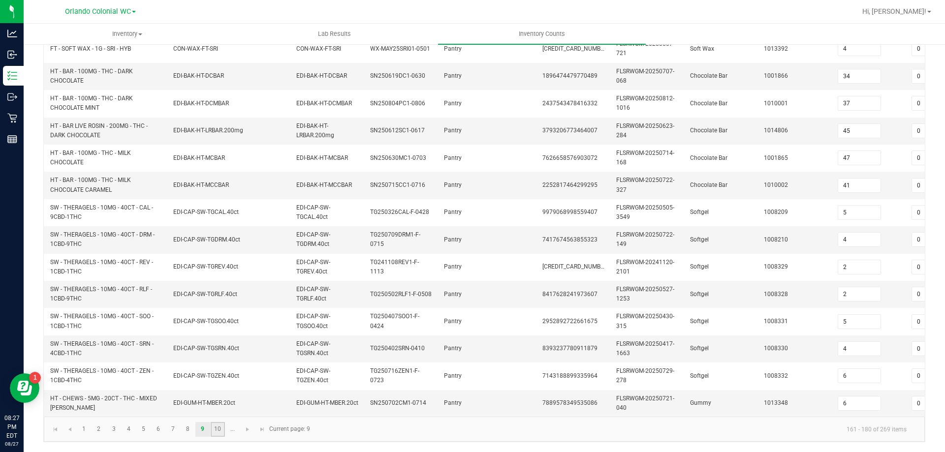
click at [219, 422] on link "10" at bounding box center [218, 429] width 14 height 15
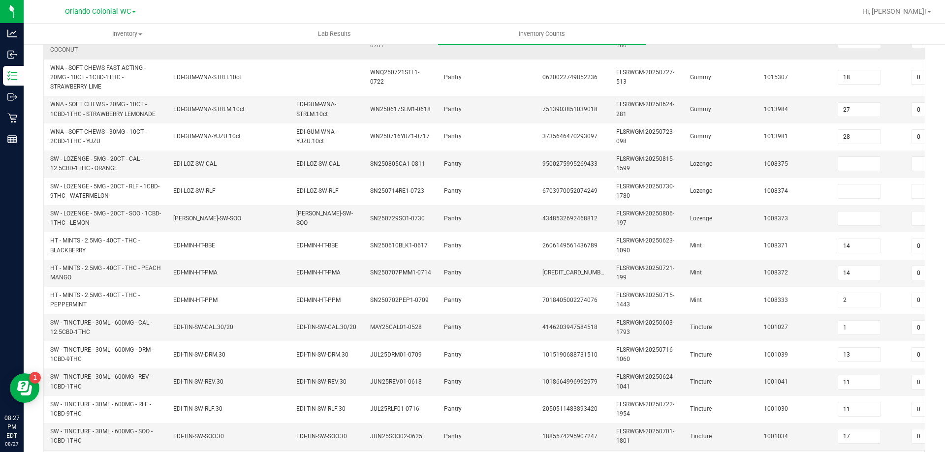
scroll to position [313, 0]
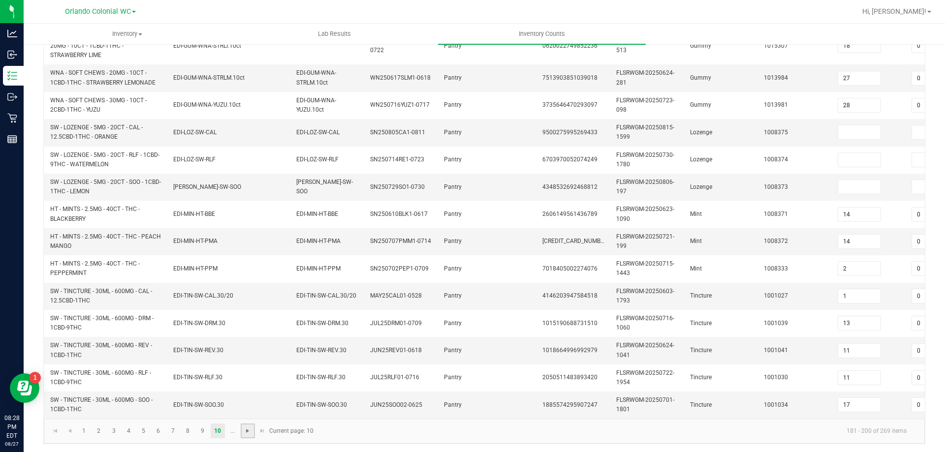
click at [250, 429] on span "Go to the next page" at bounding box center [248, 431] width 8 height 8
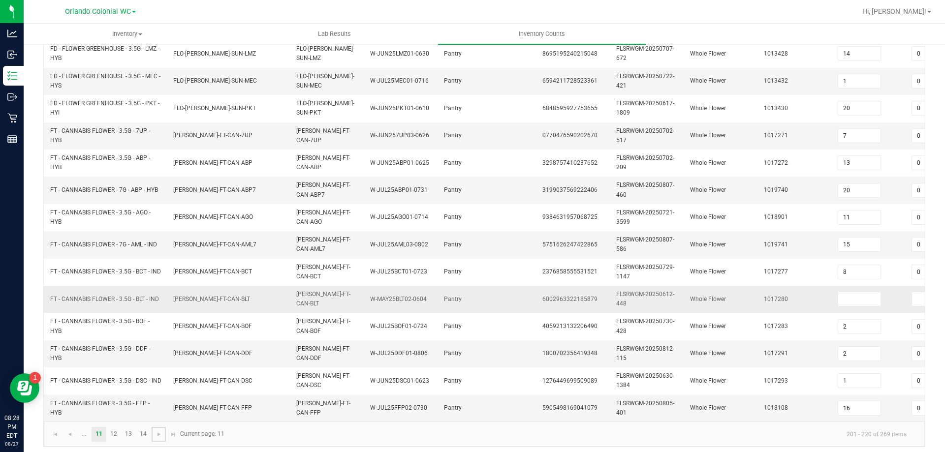
scroll to position [294, 0]
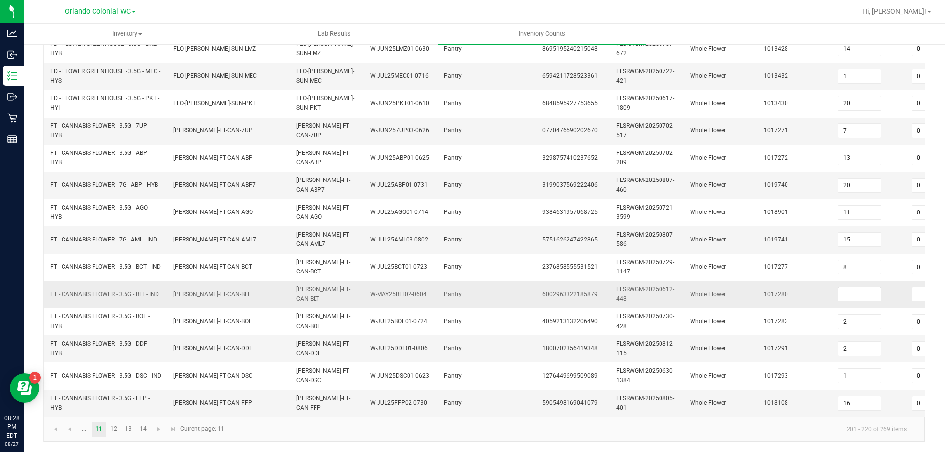
click at [853, 289] on input at bounding box center [859, 294] width 42 height 14
click at [119, 432] on link "12" at bounding box center [114, 429] width 14 height 15
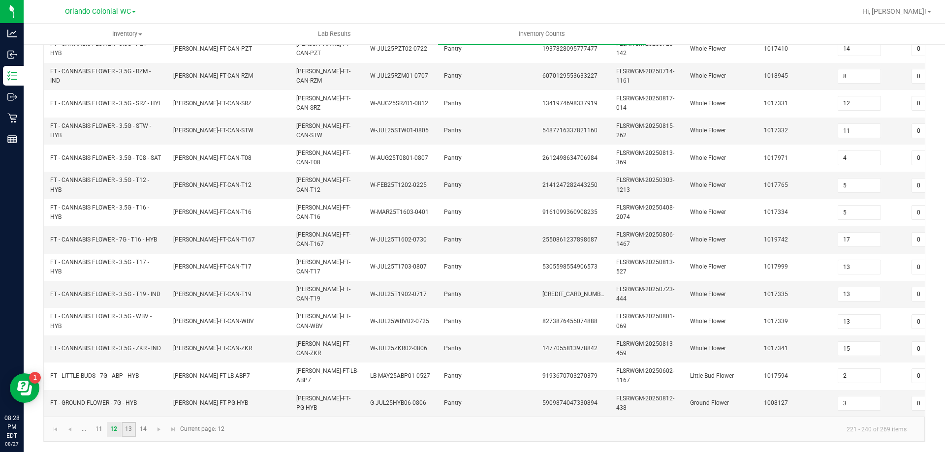
click at [130, 423] on link "13" at bounding box center [129, 429] width 14 height 15
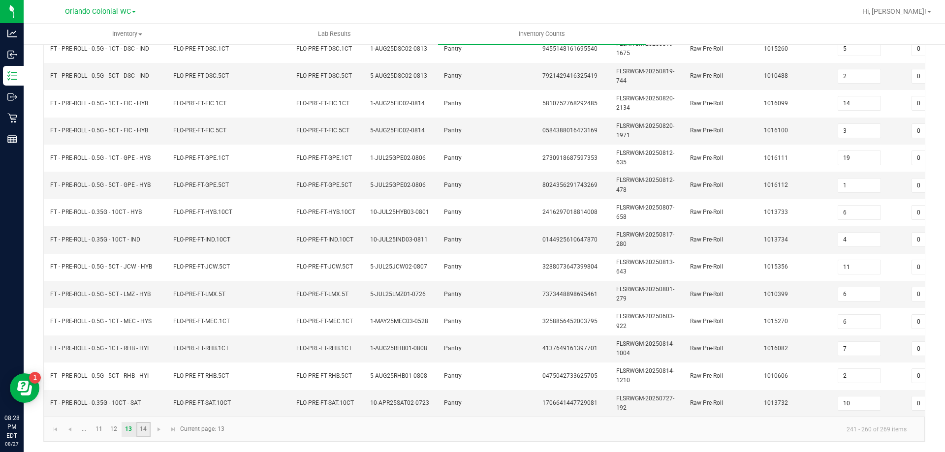
click at [146, 428] on link "14" at bounding box center [143, 429] width 14 height 15
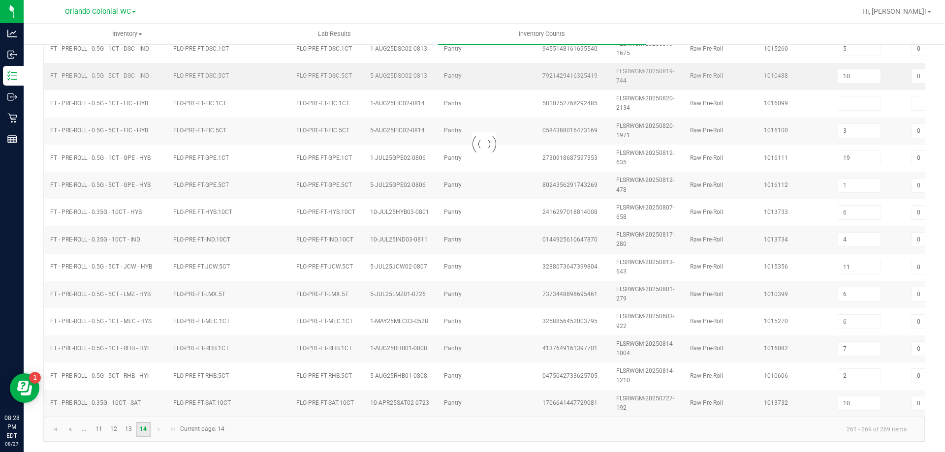
scroll to position [0, 0]
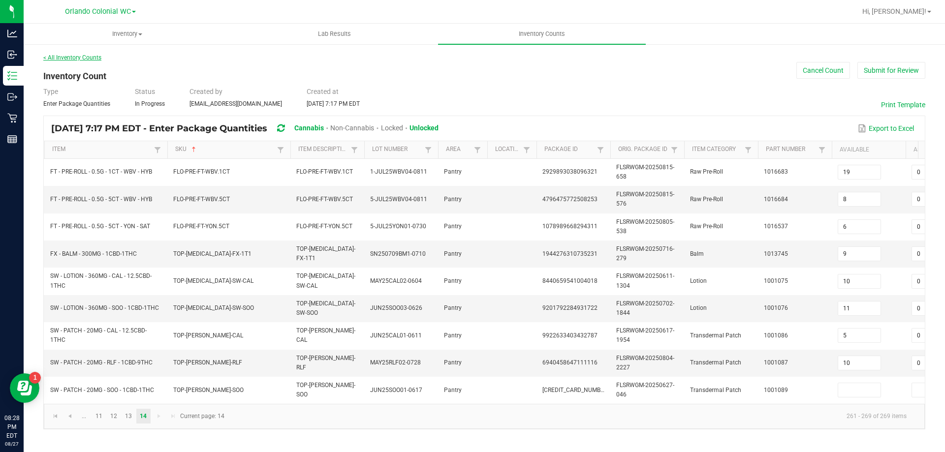
click at [76, 60] on link "< All Inventory Counts" at bounding box center [72, 57] width 58 height 7
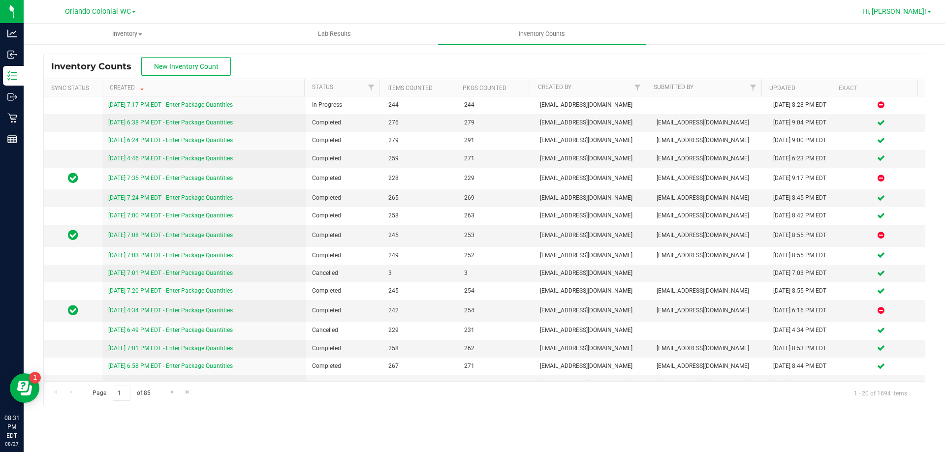
click at [916, 14] on span "Hi, [PERSON_NAME]!" at bounding box center [894, 11] width 64 height 8
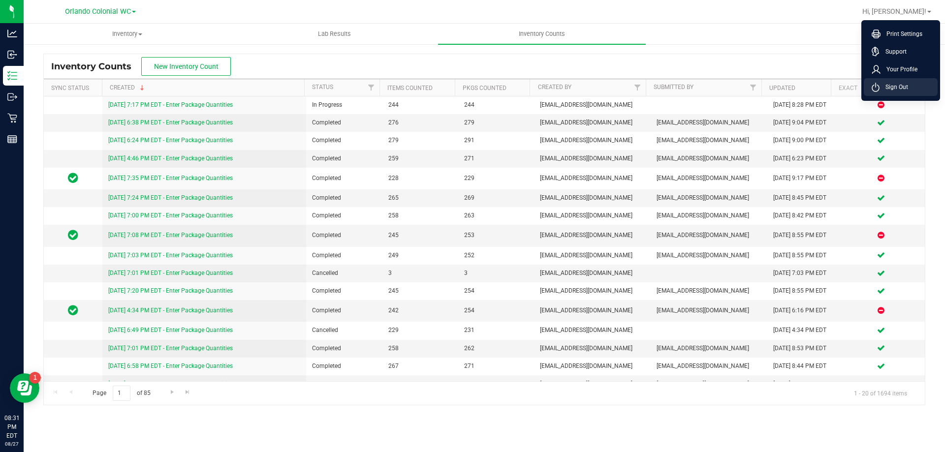
click at [896, 95] on li "Sign Out" at bounding box center [901, 87] width 74 height 18
